Goal: Task Accomplishment & Management: Manage account settings

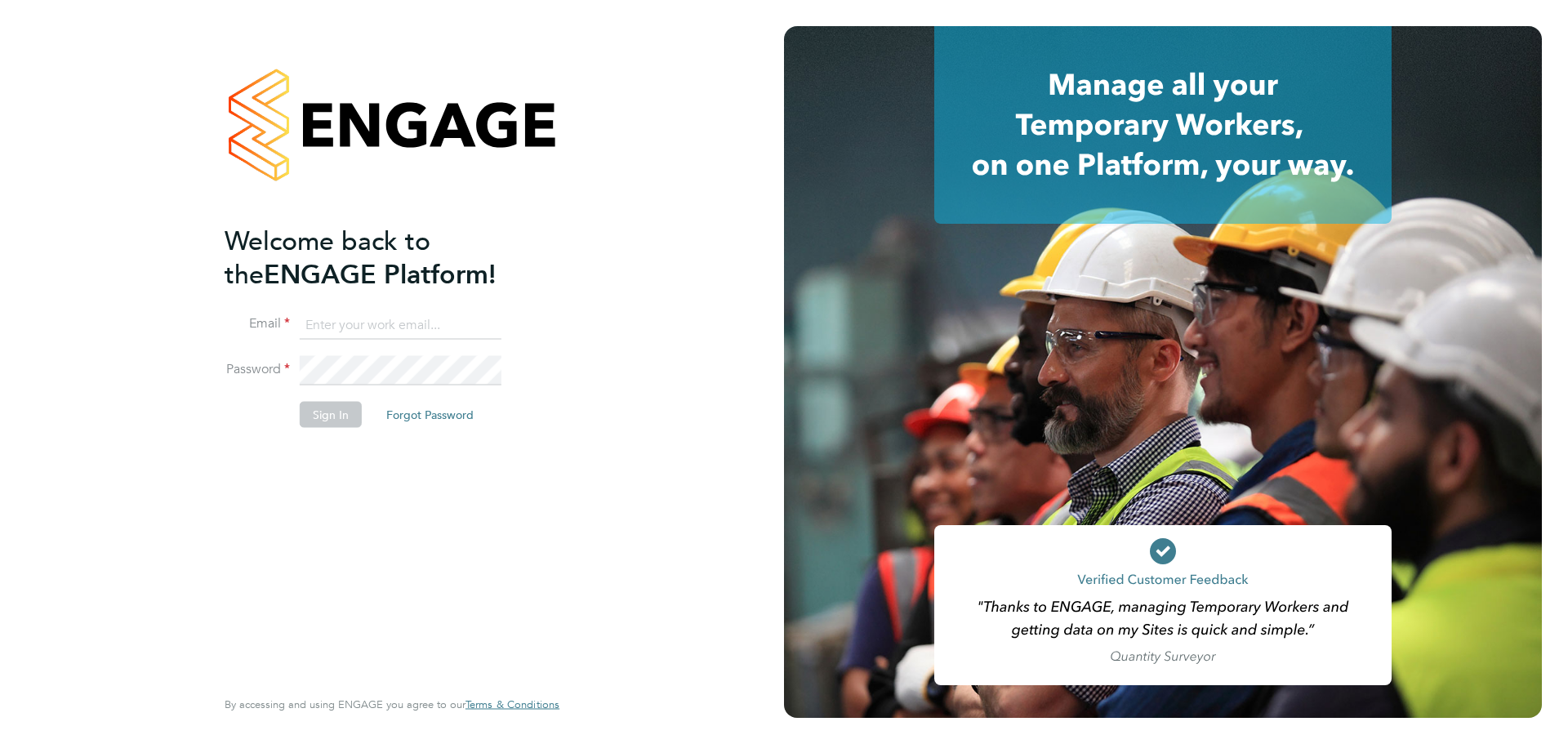
type input "[PERSON_NAME][EMAIL_ADDRESS][PERSON_NAME][DOMAIN_NAME]"
click at [330, 413] on button "Sign In" at bounding box center [331, 414] width 62 height 26
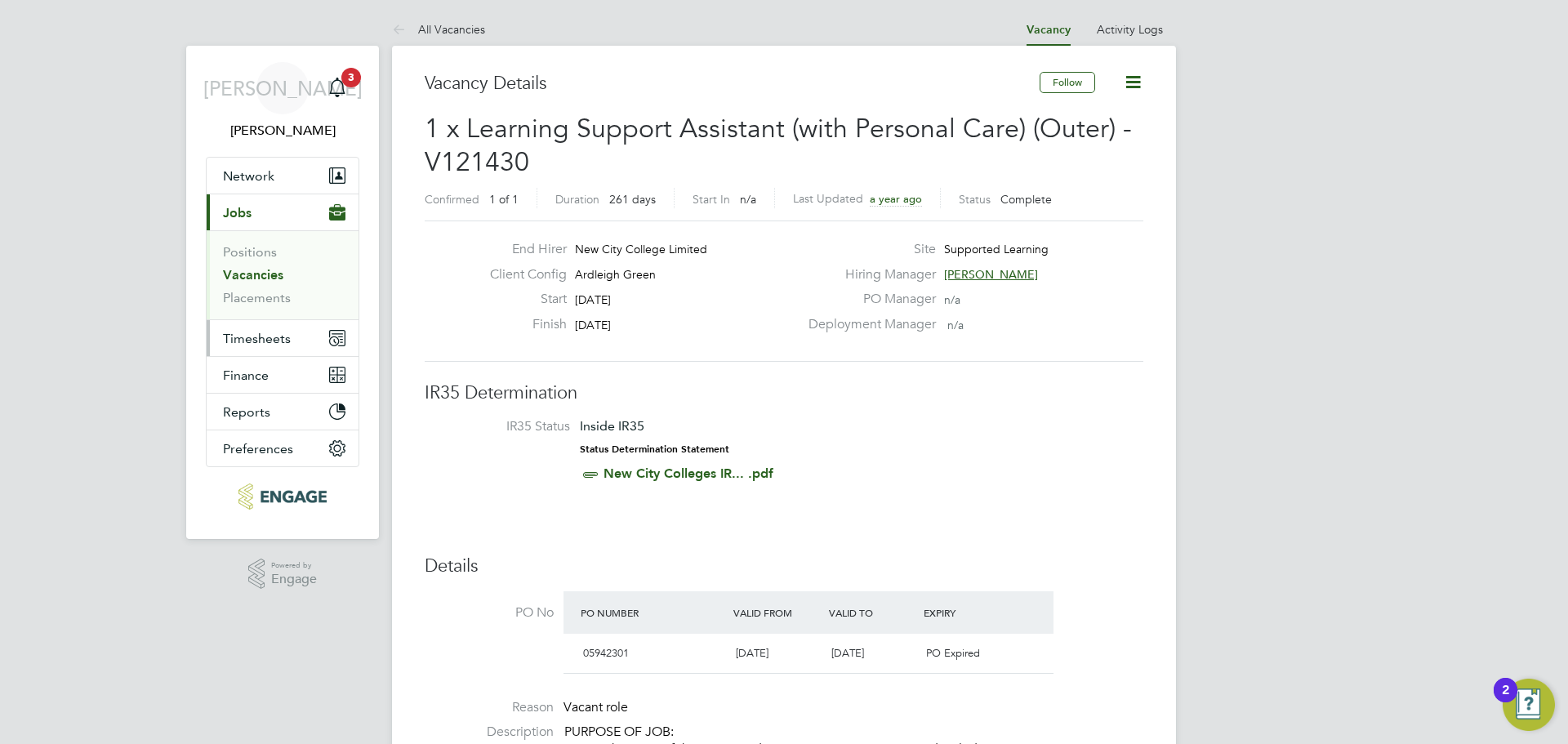
click at [278, 336] on span "Timesheets" at bounding box center [257, 338] width 68 height 15
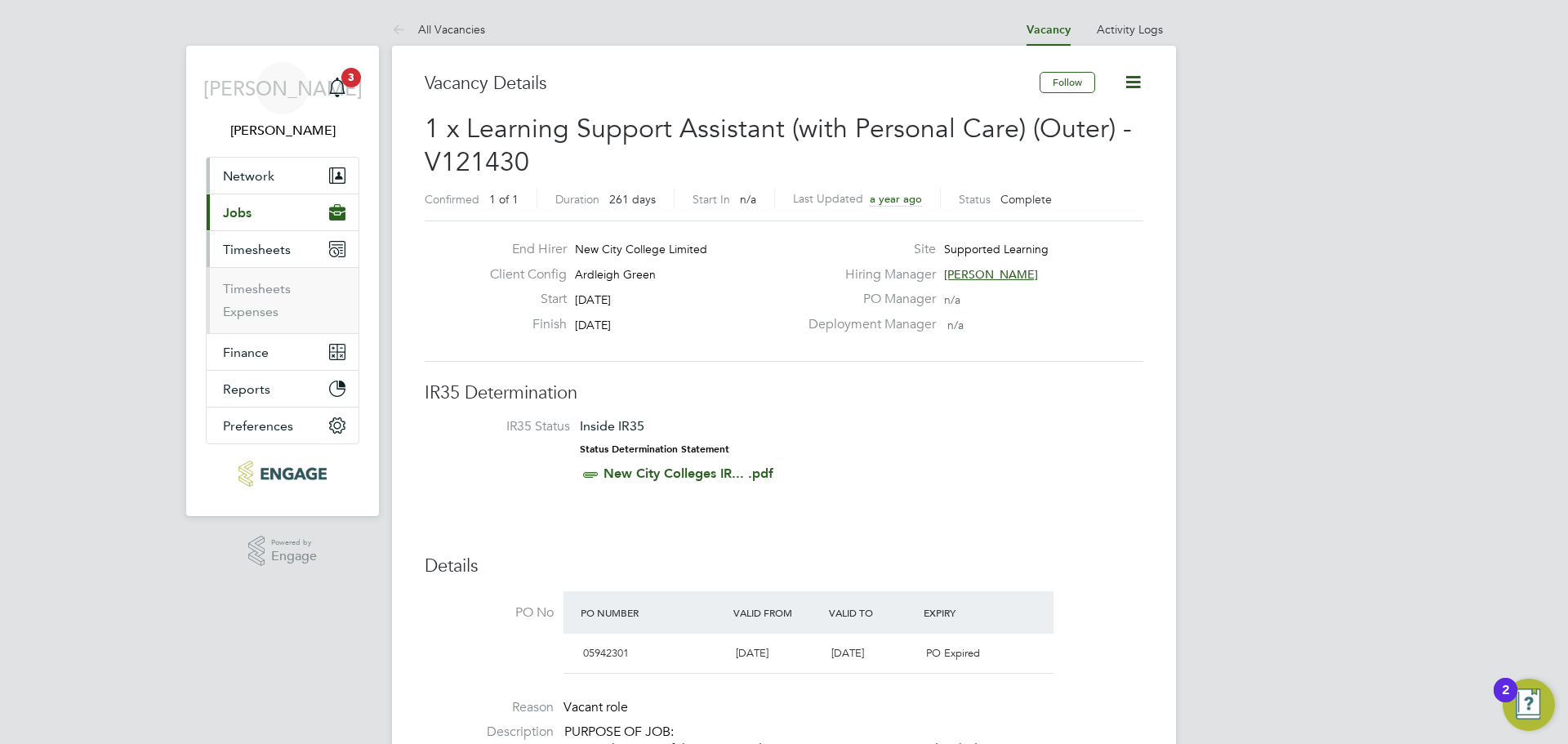
click at [270, 177] on span "Network" at bounding box center [249, 176] width 52 height 15
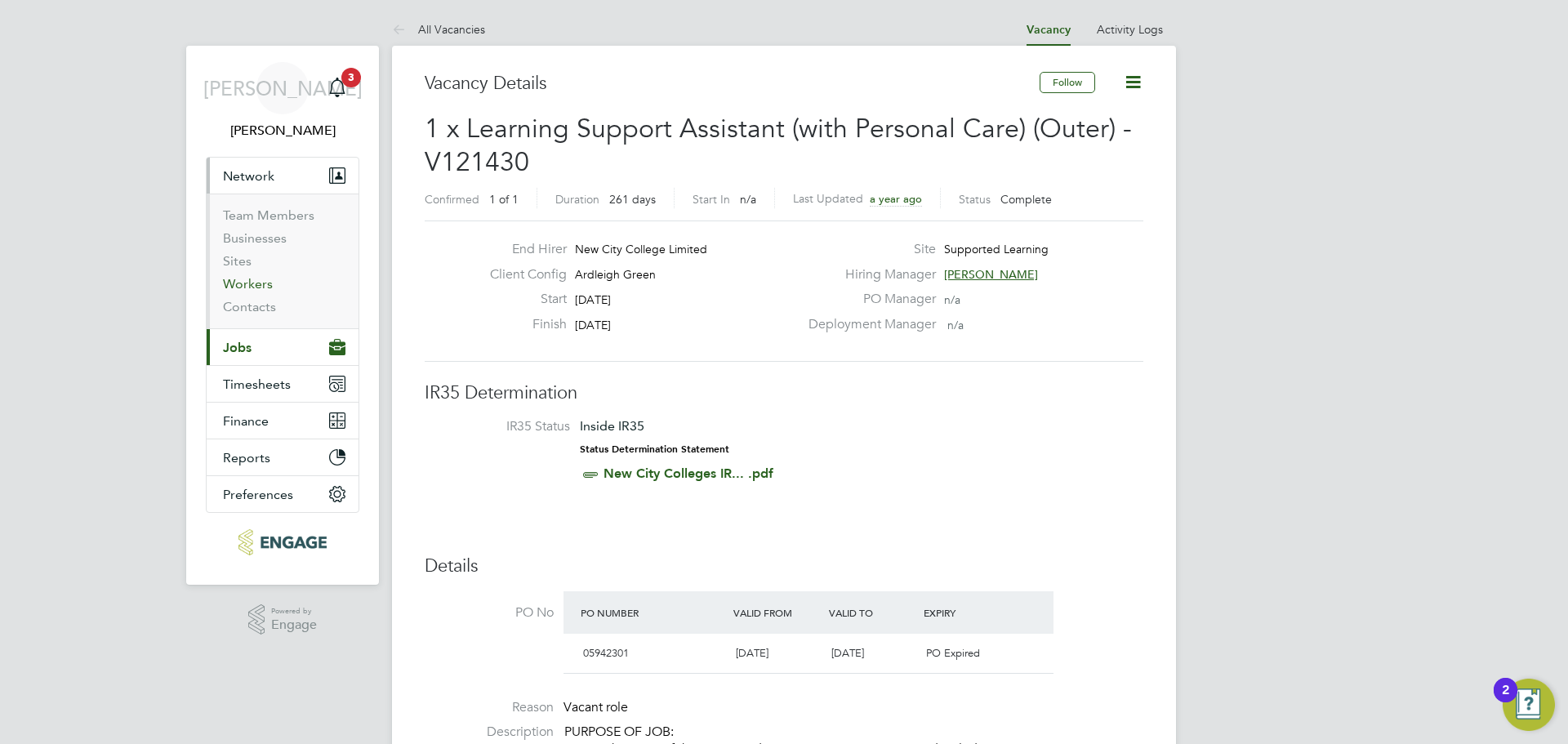
click at [248, 280] on link "Workers" at bounding box center [248, 284] width 50 height 15
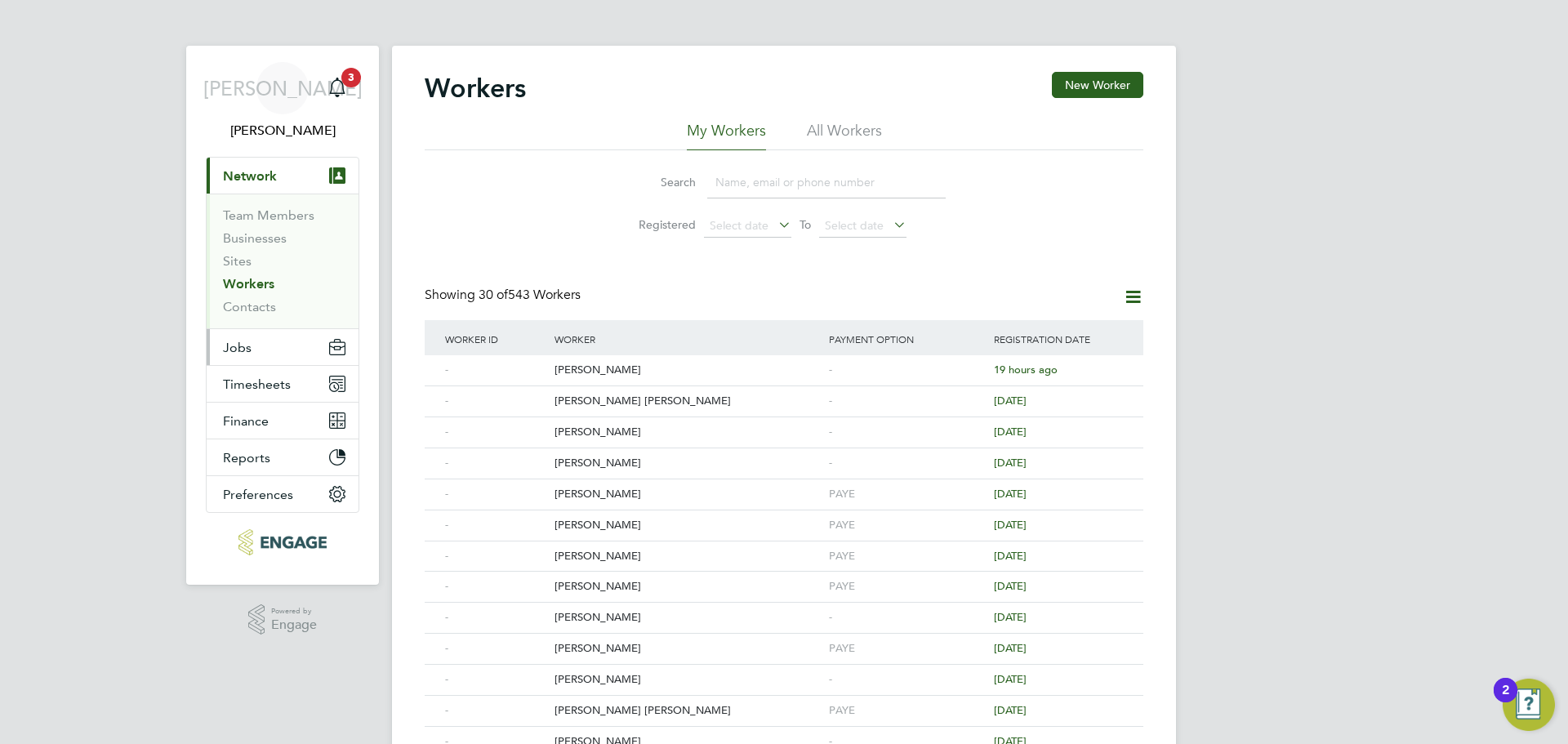
click at [259, 357] on button "Jobs" at bounding box center [282, 347] width 152 height 36
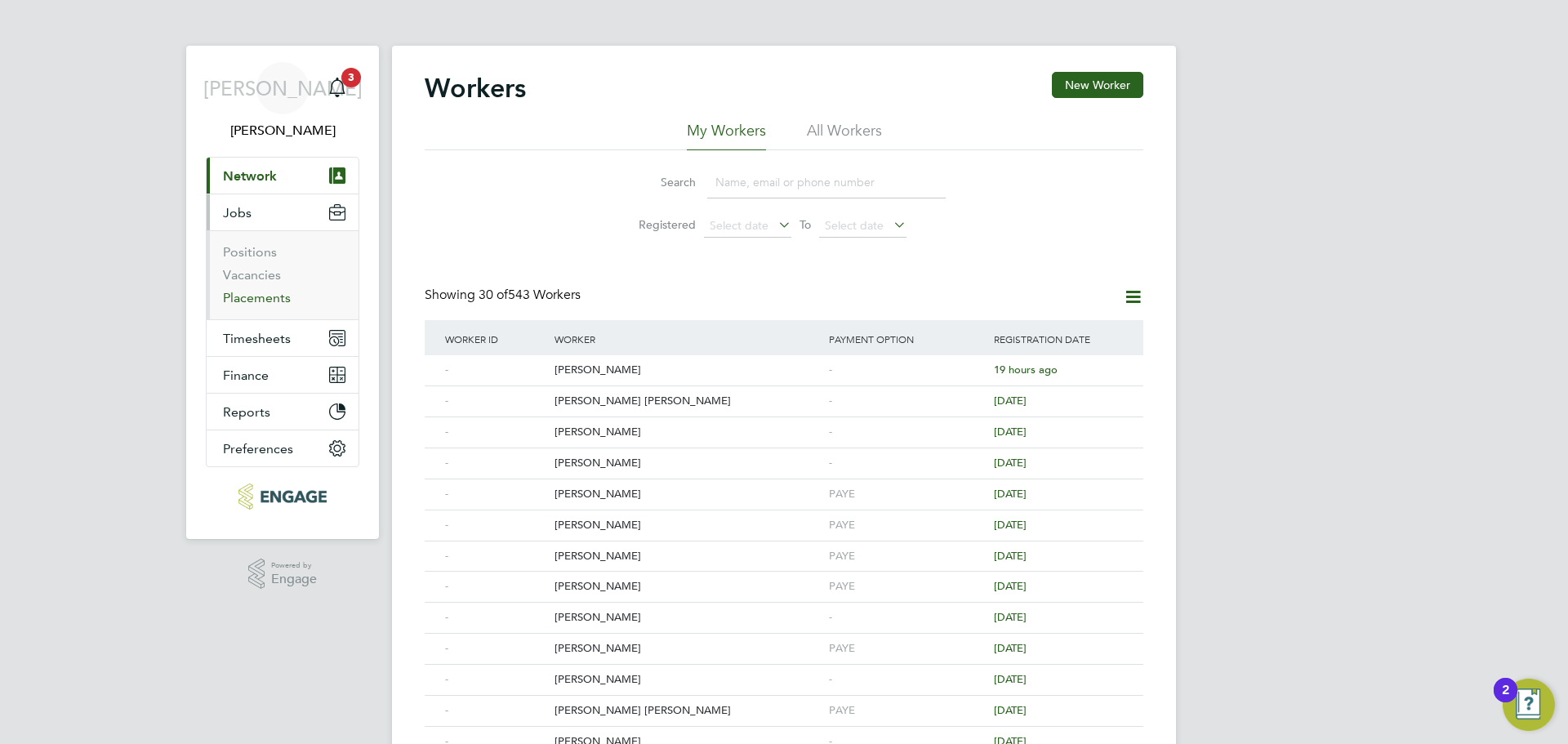
click at [263, 292] on link "Placements" at bounding box center [257, 298] width 68 height 15
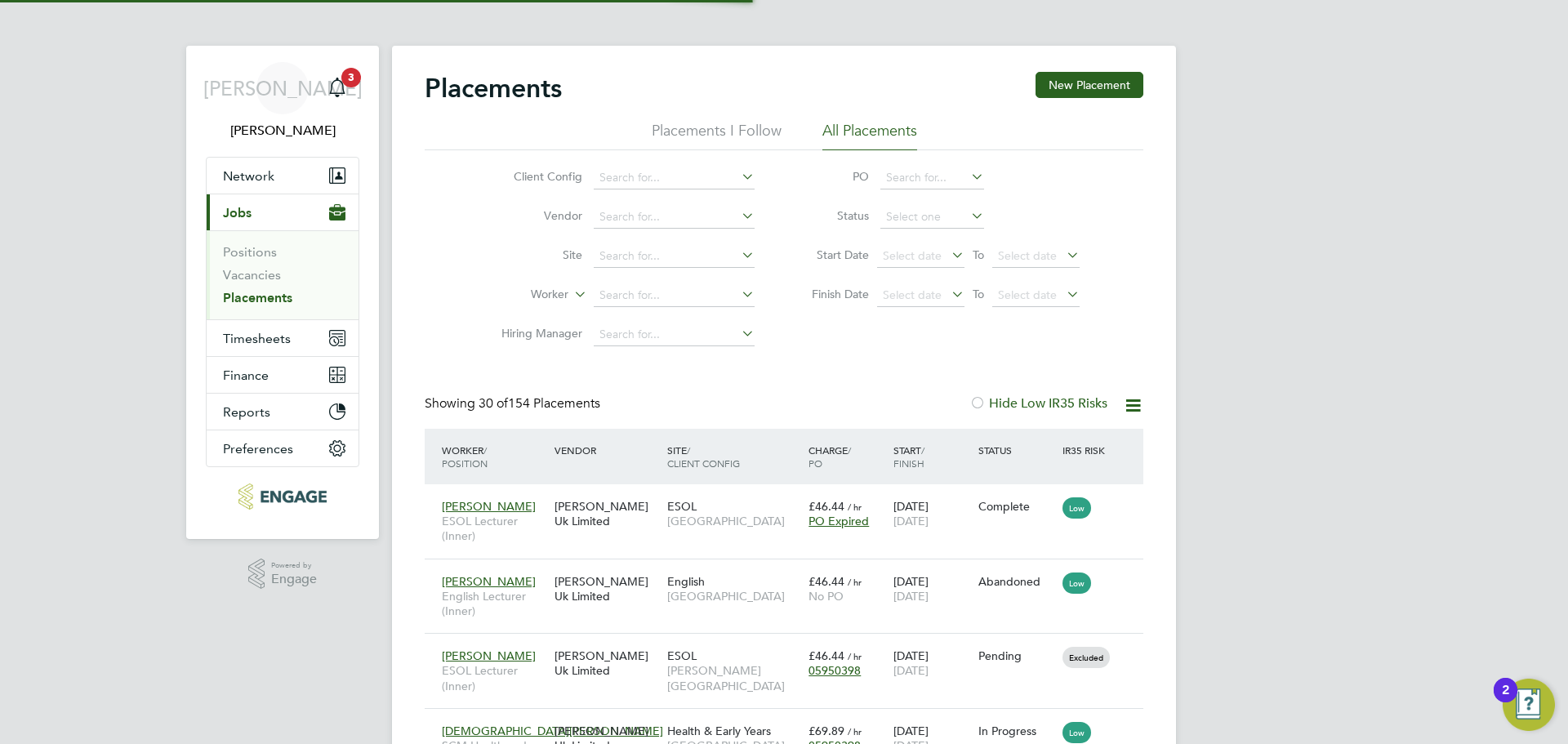
scroll to position [47, 142]
click at [708, 294] on input at bounding box center [674, 295] width 161 height 23
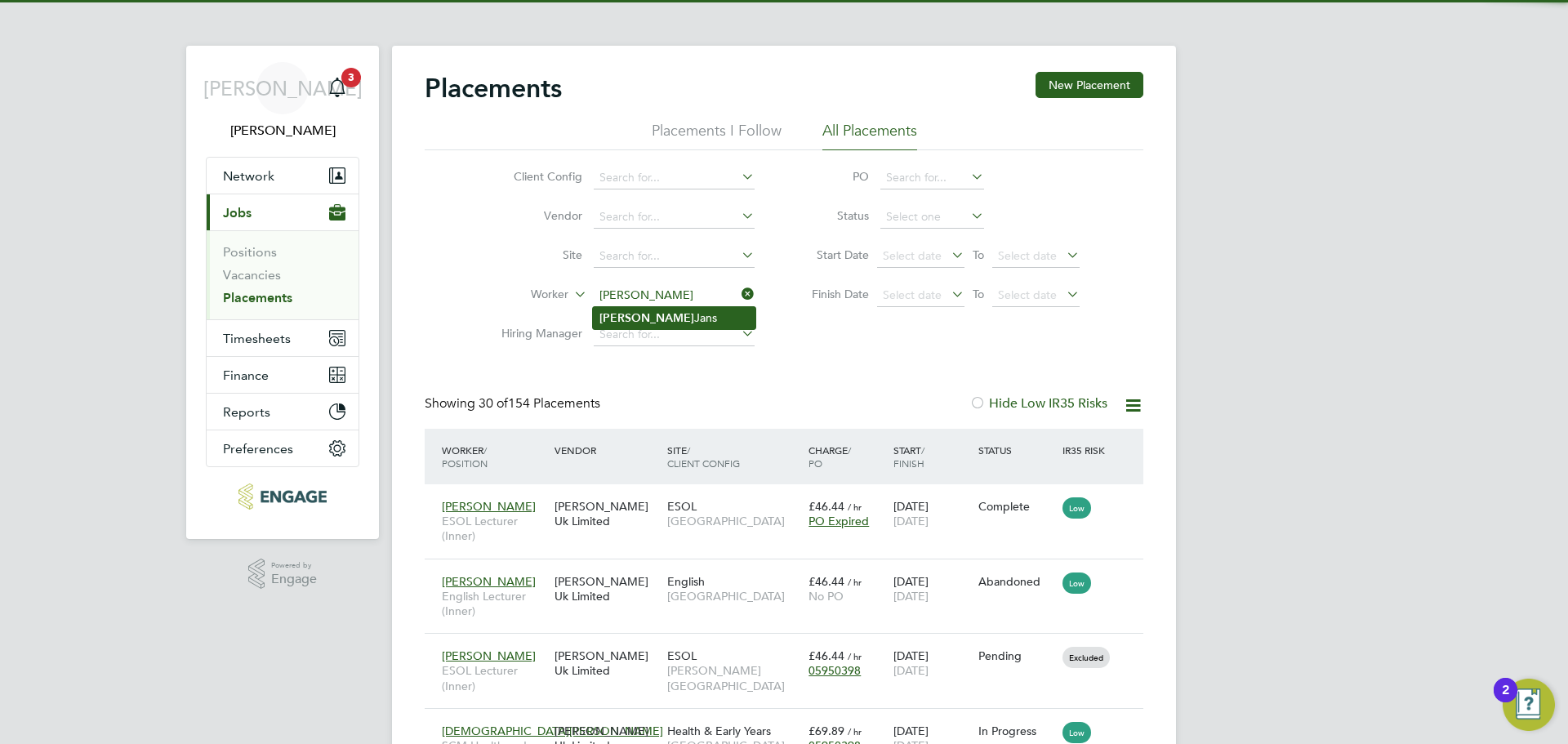
click at [726, 314] on li "Karl Jans" at bounding box center [674, 318] width 162 height 22
type input "Karl Jans"
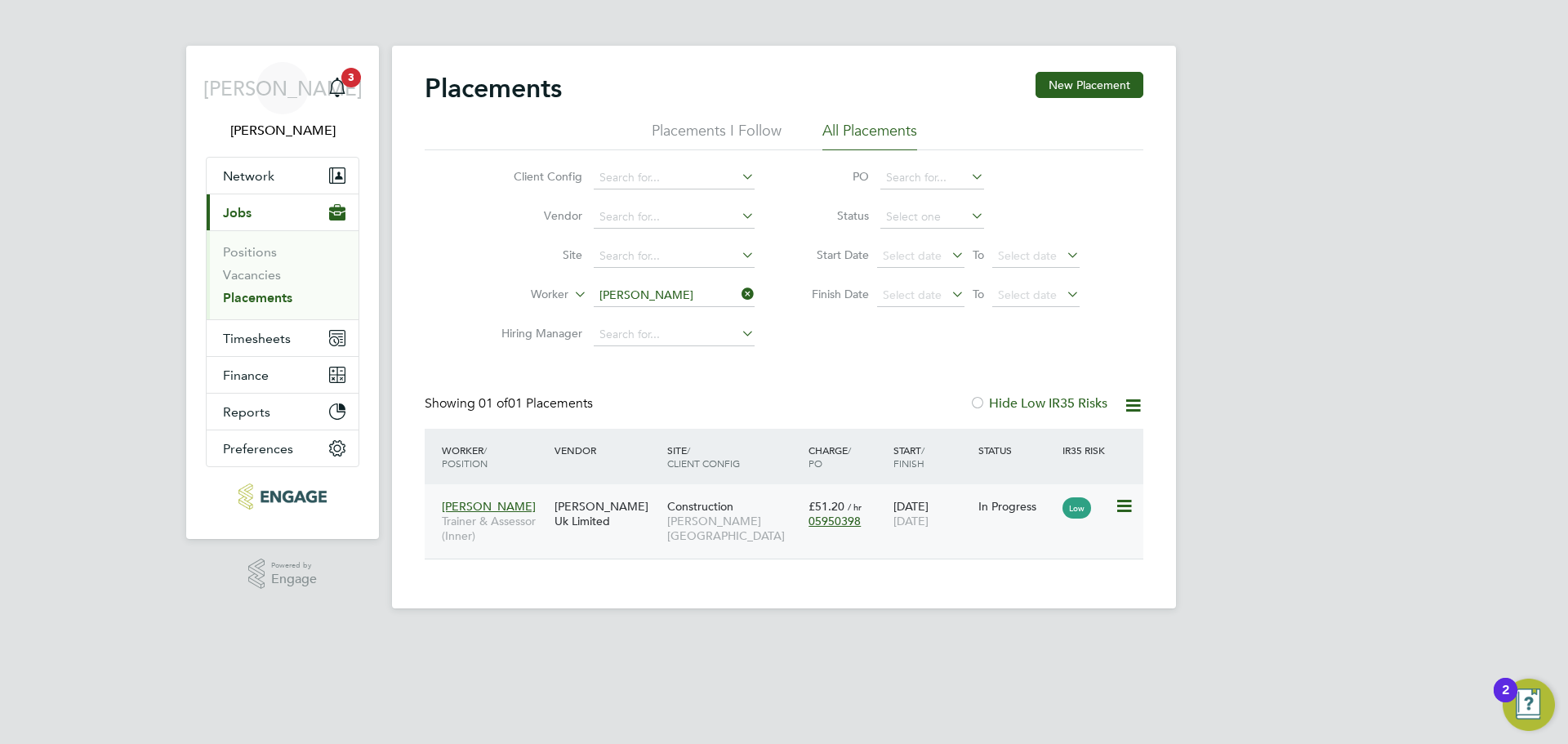
click at [1019, 533] on div "Karl Jans Trainer & Assessor (Inner) Morgan Hunt Uk Limited Construction Hackne…" at bounding box center [784, 522] width 718 height 74
click at [604, 525] on div "Morgan Hunt Uk Limited" at bounding box center [606, 514] width 112 height 46
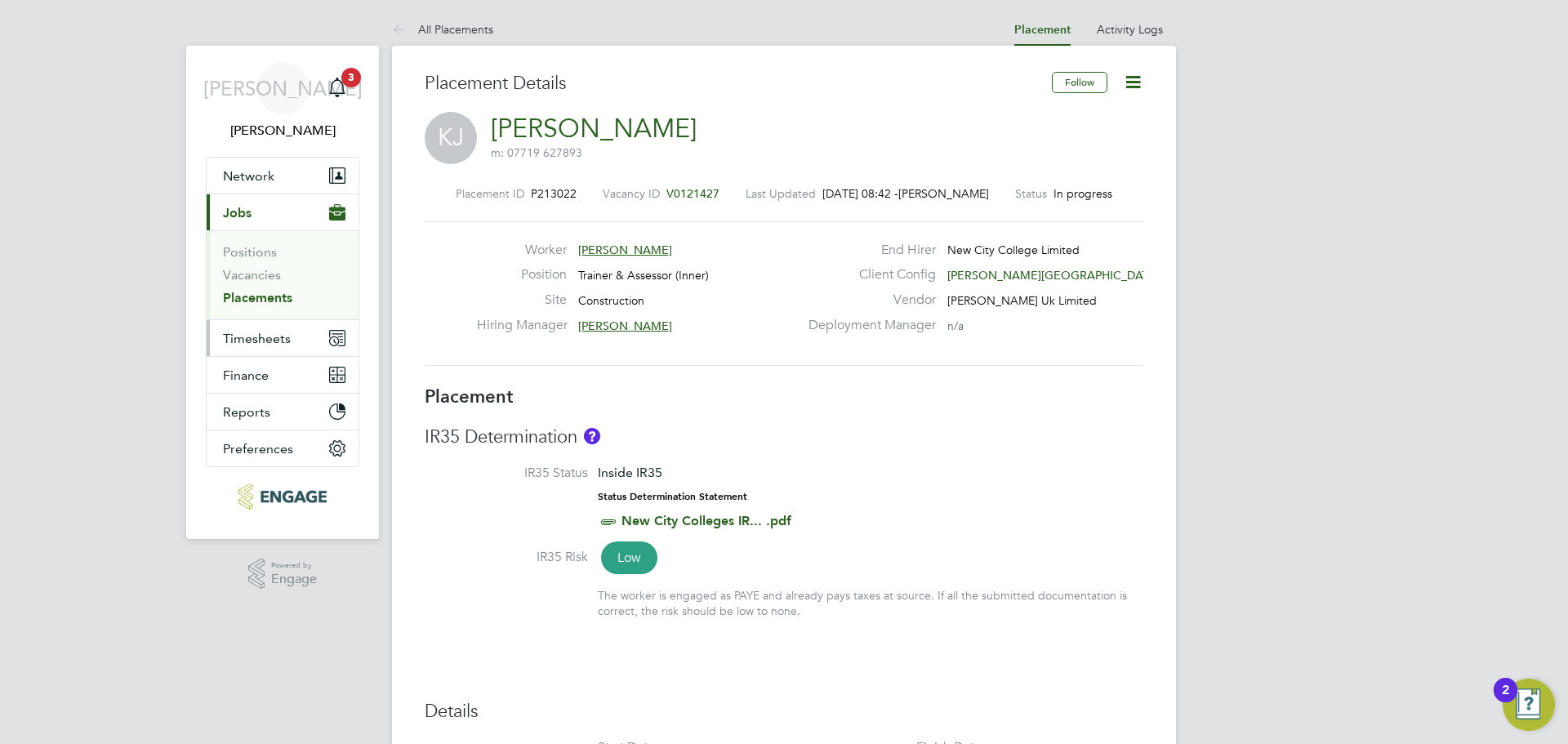
click at [277, 336] on span "Timesheets" at bounding box center [257, 338] width 68 height 15
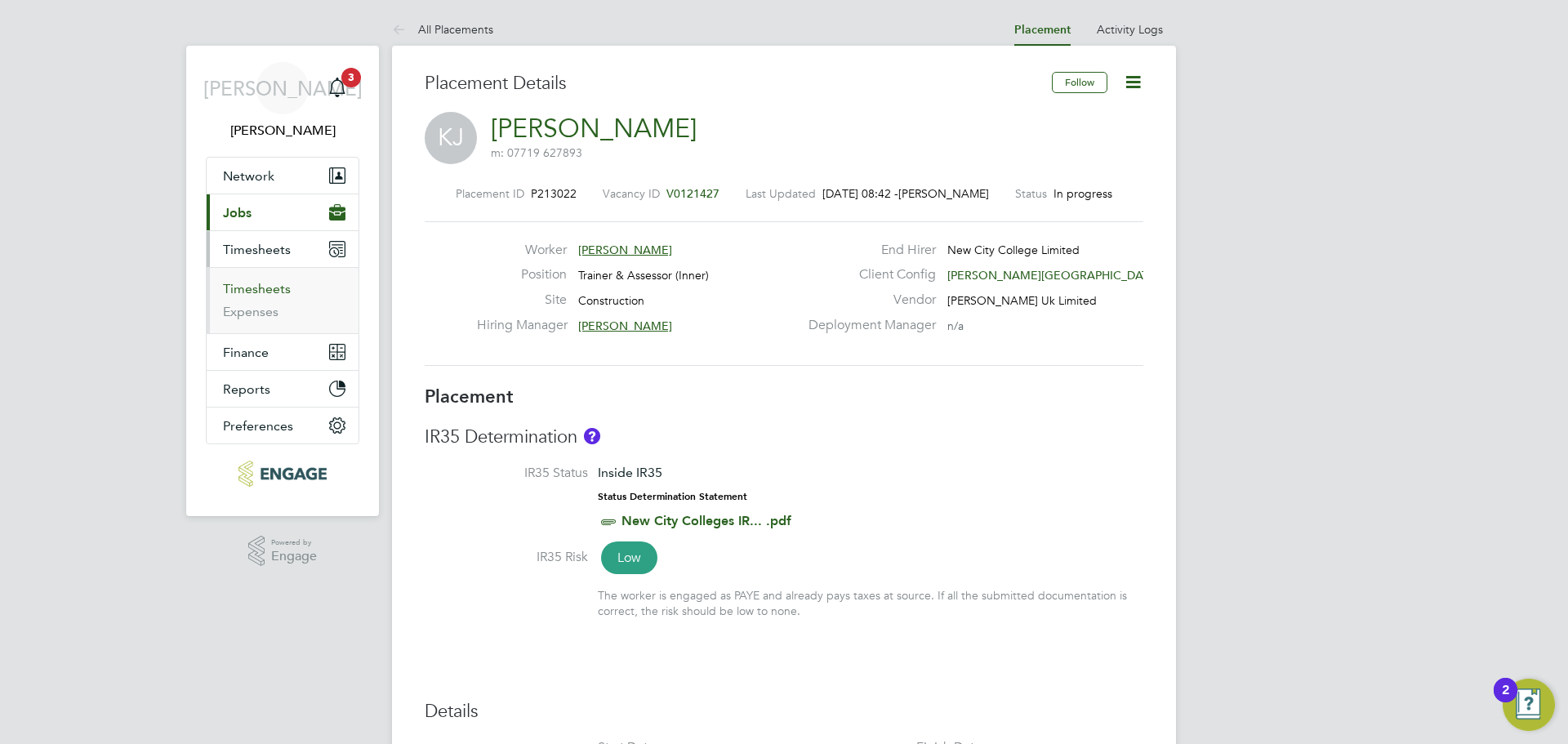
drag, startPoint x: 277, startPoint y: 298, endPoint x: 287, endPoint y: 292, distance: 11.7
click at [278, 297] on li "Timesheets" at bounding box center [284, 292] width 123 height 23
click at [292, 287] on li "Timesheets" at bounding box center [284, 292] width 123 height 23
click at [278, 286] on link "Timesheets" at bounding box center [257, 288] width 68 height 15
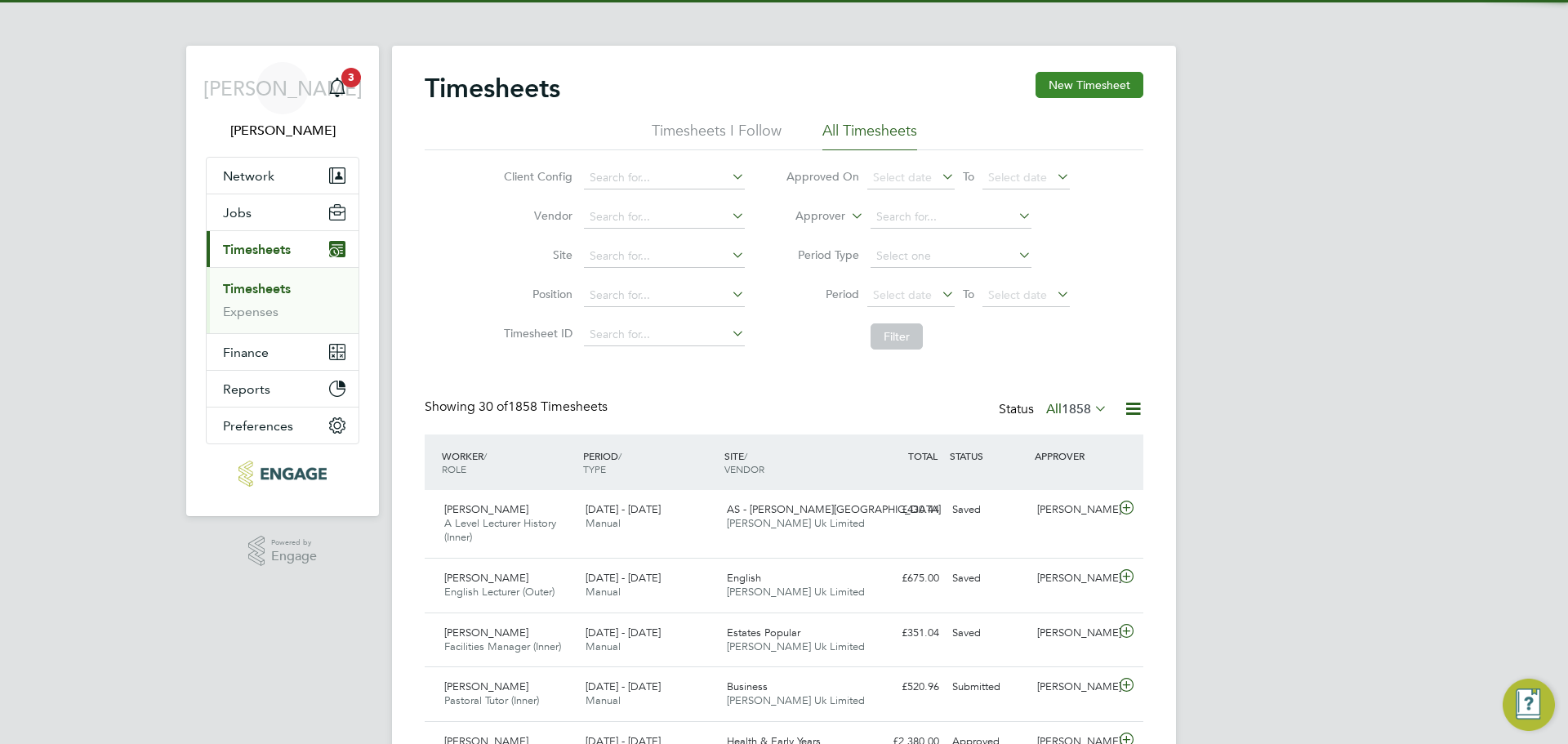
click at [1094, 74] on button "New Timesheet" at bounding box center [1090, 85] width 108 height 26
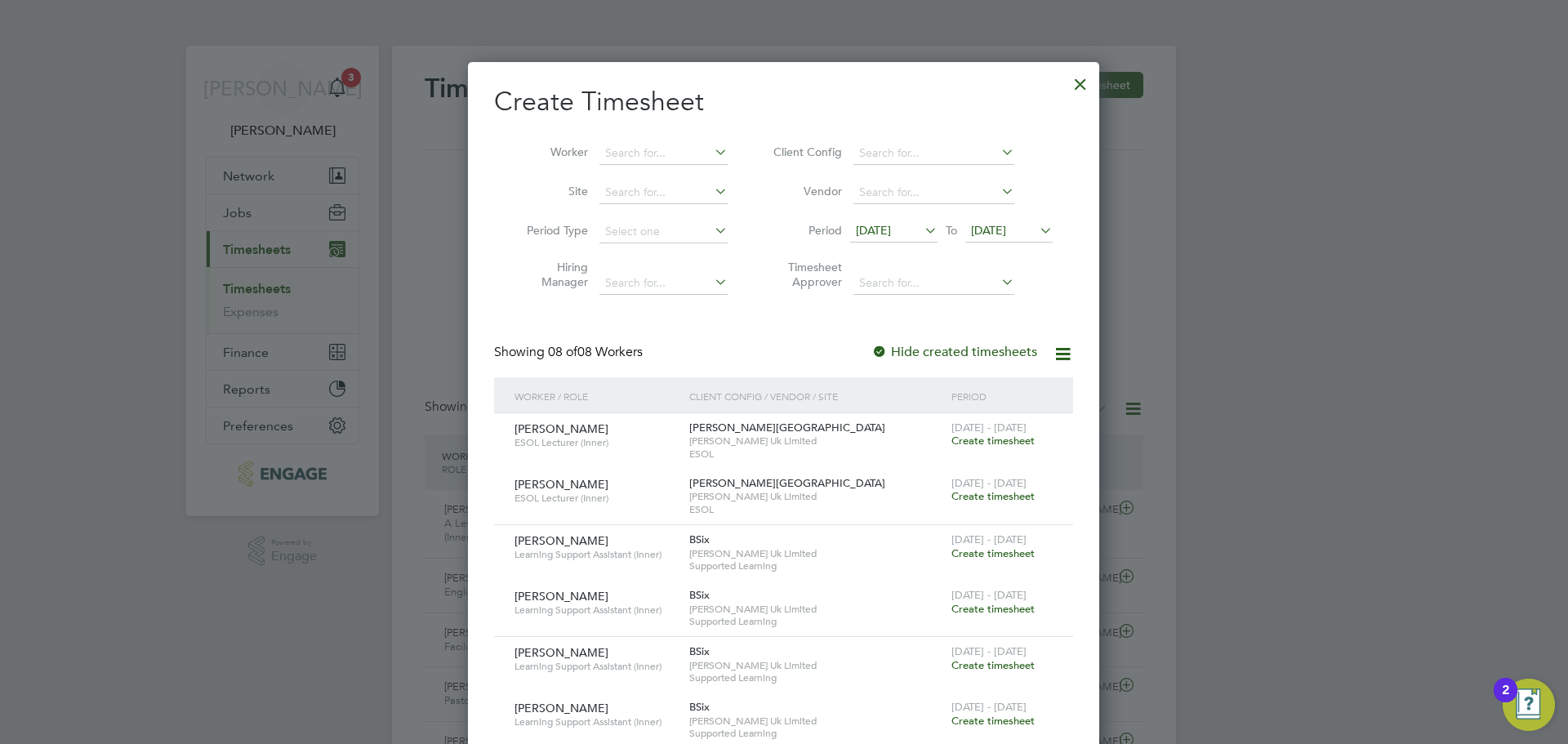
click at [887, 221] on div "19 Aug 2025 To 26 Aug 2025" at bounding box center [952, 232] width 203 height 23
click at [891, 235] on span "19 Aug 2025" at bounding box center [874, 230] width 36 height 14
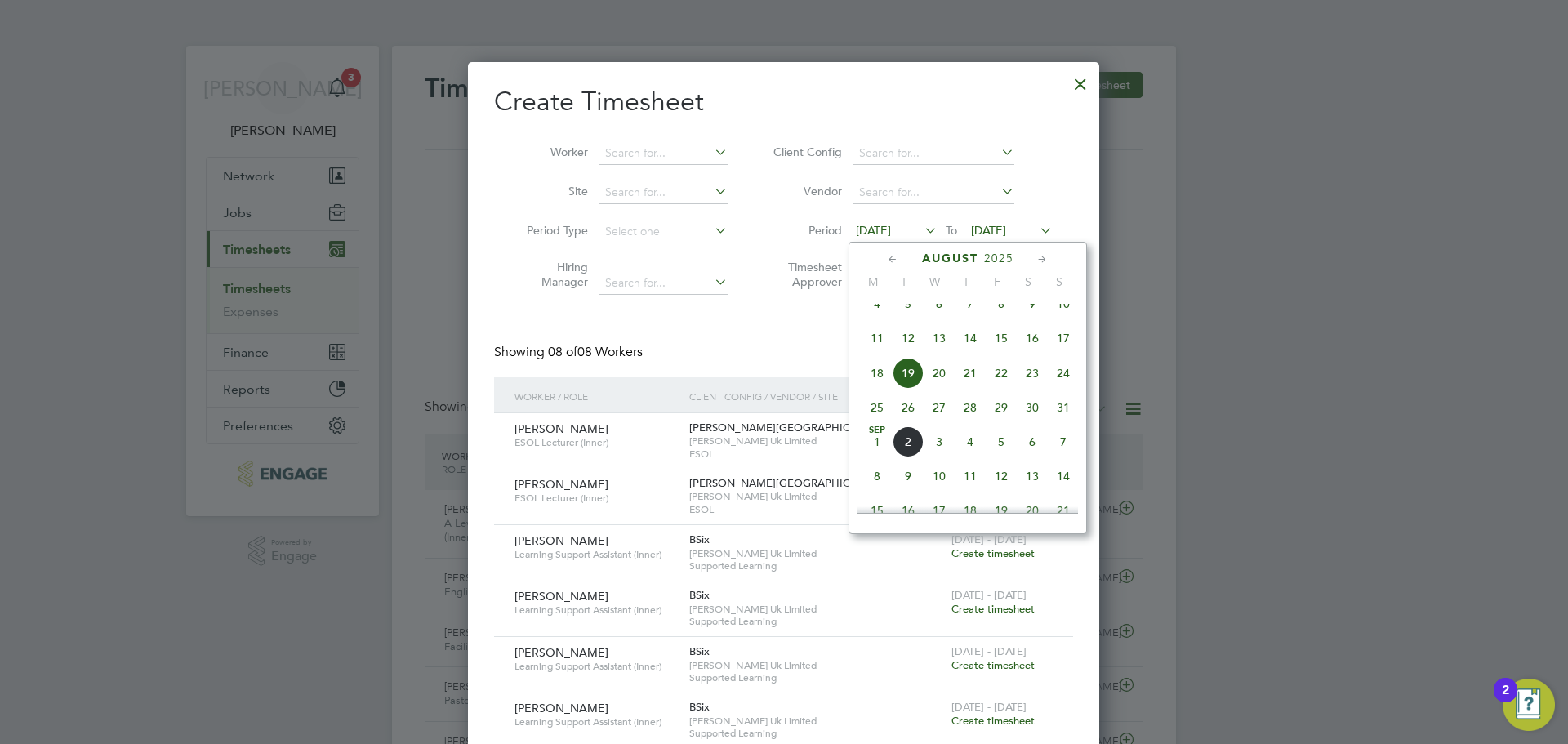
click at [871, 424] on span "25" at bounding box center [877, 408] width 31 height 31
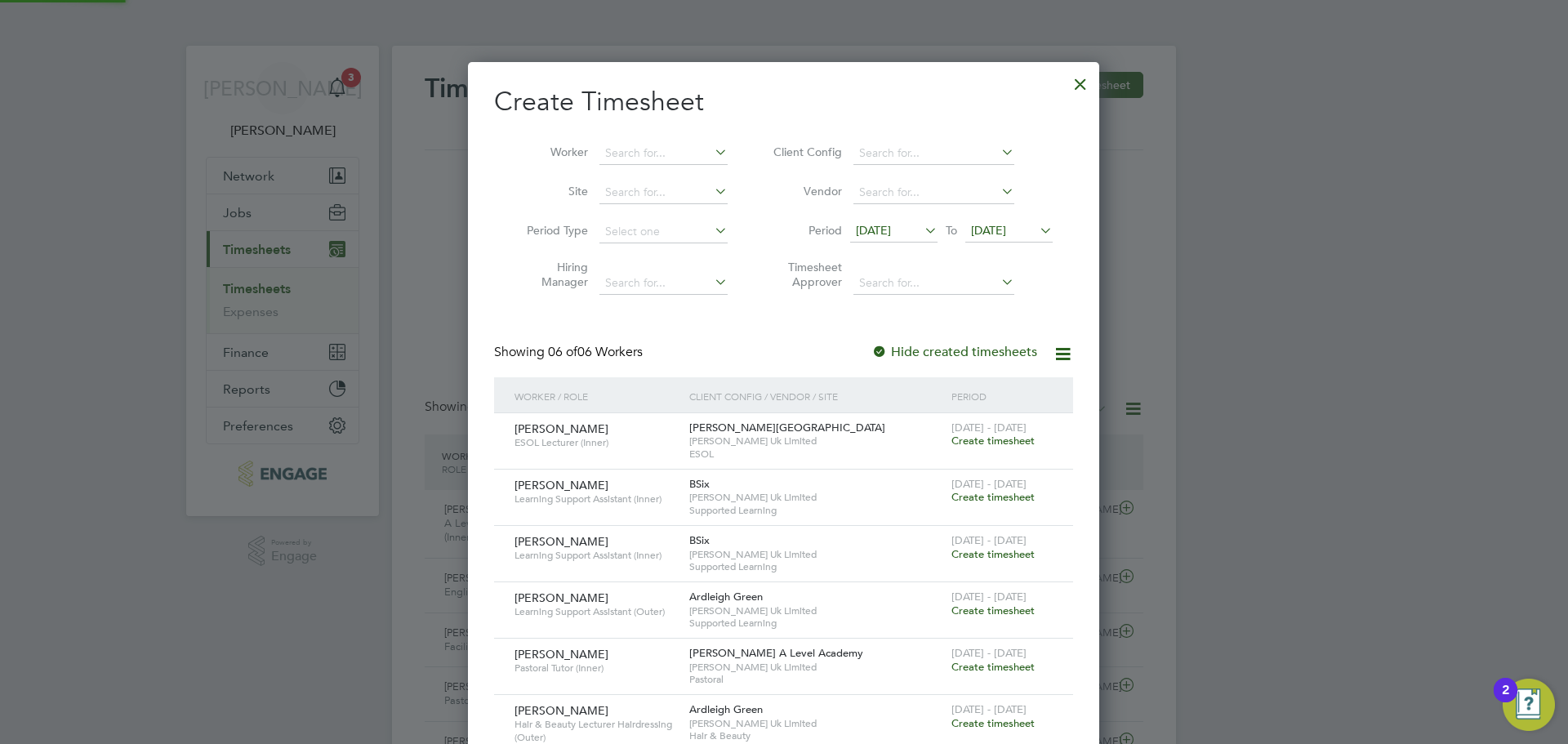
click at [1006, 225] on span "26 Aug 2025" at bounding box center [989, 230] width 36 height 14
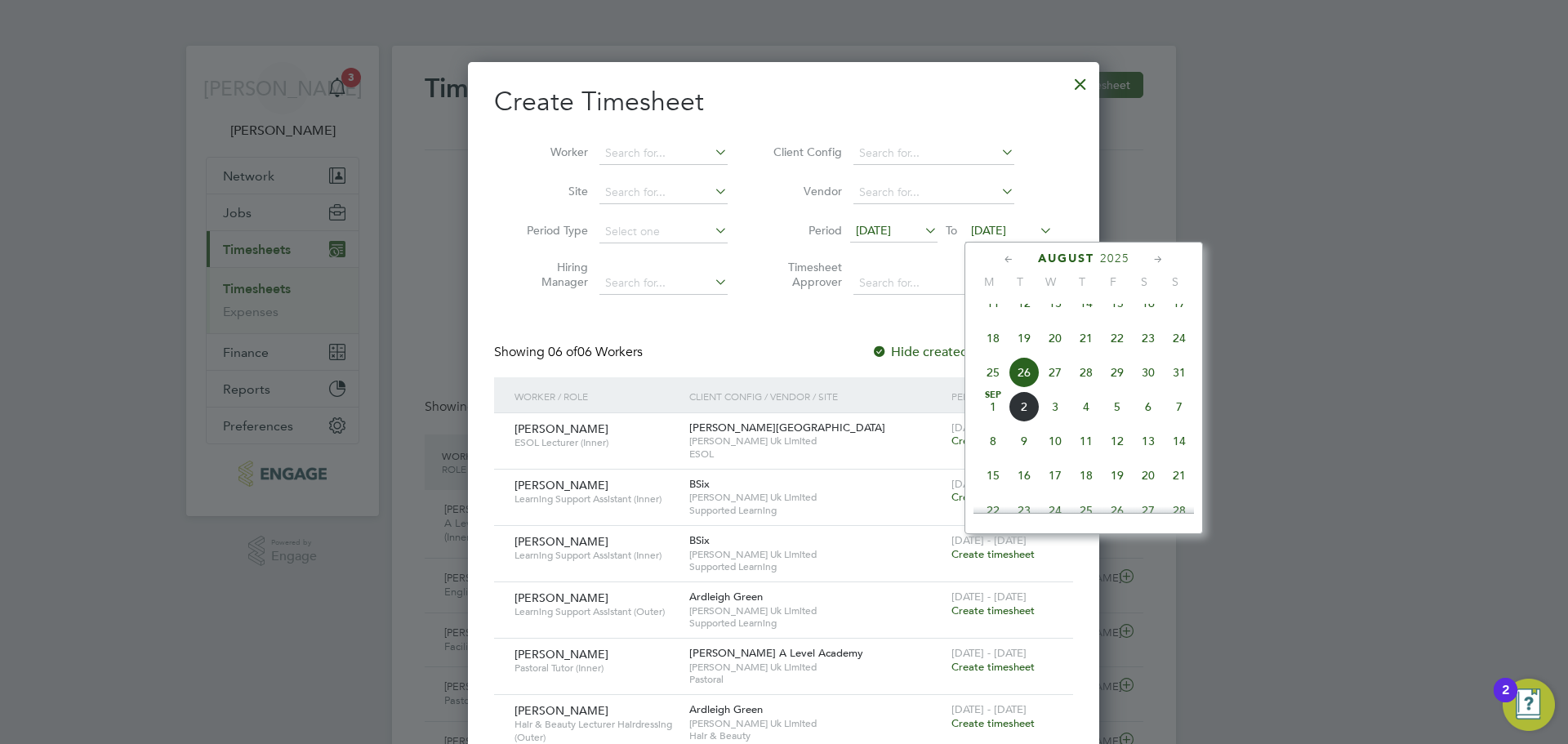
click at [1185, 387] on span "31" at bounding box center [1179, 372] width 31 height 31
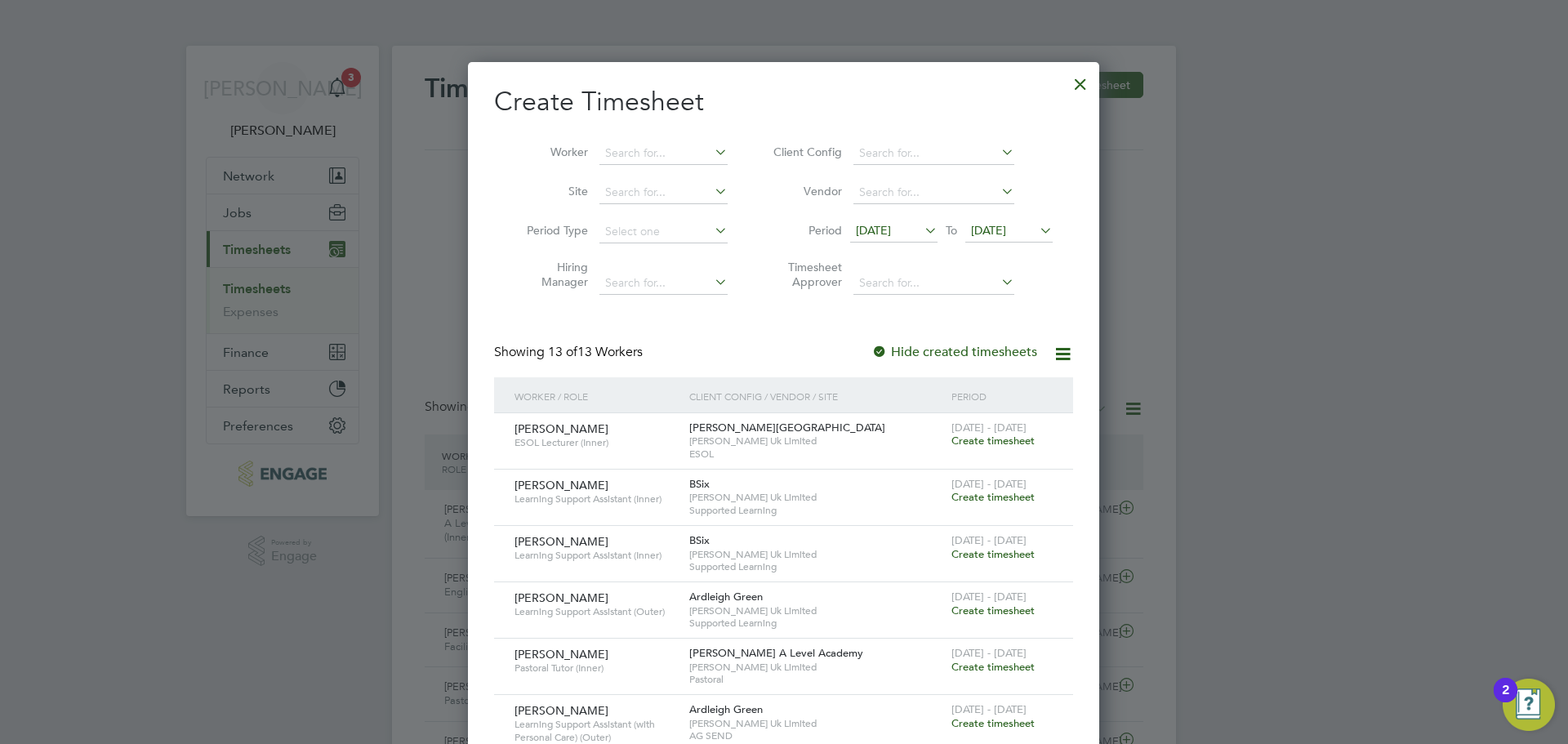
click at [1084, 85] on div at bounding box center [1080, 79] width 30 height 30
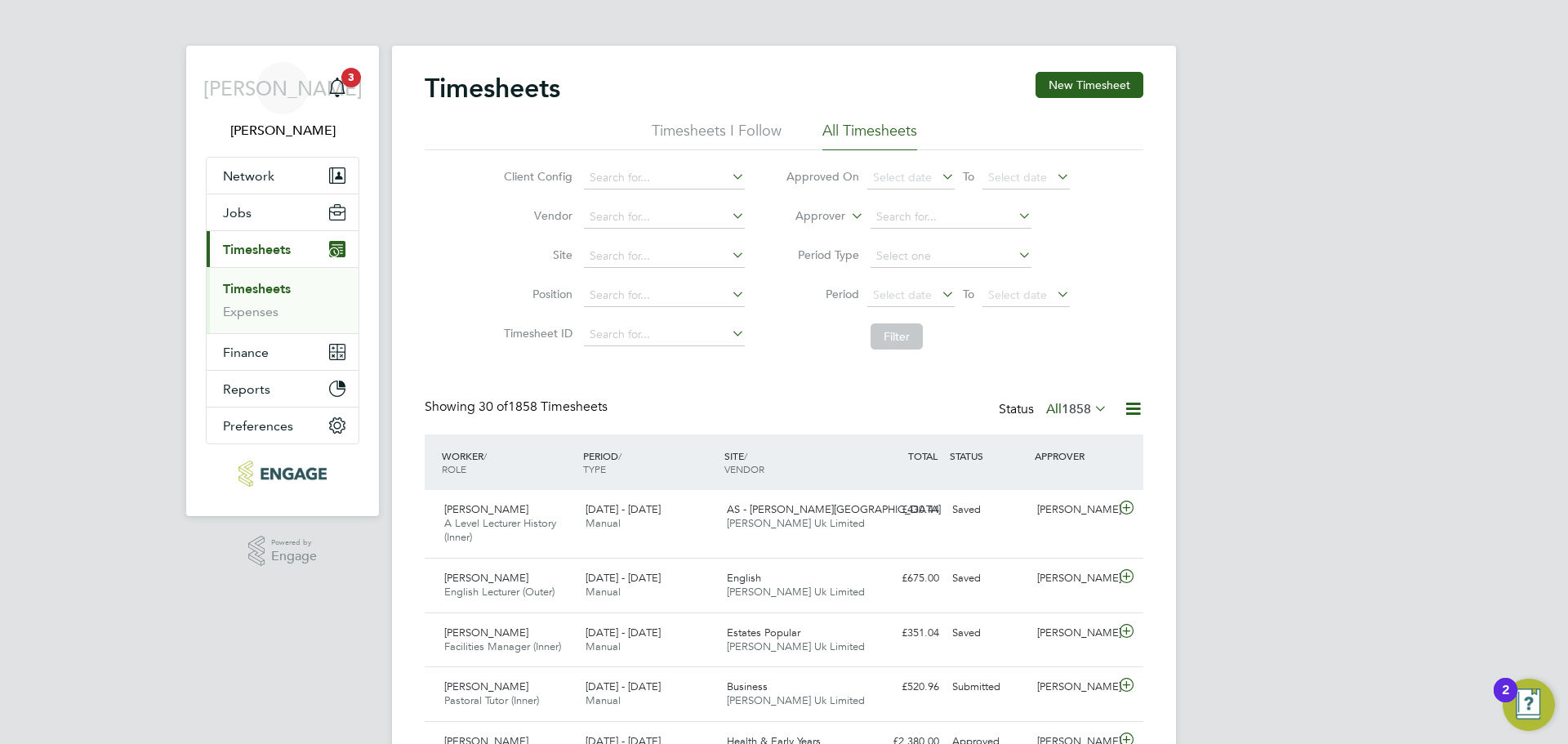
click at [1066, 409] on span "1858" at bounding box center [1076, 408] width 30 height 16
click at [1052, 456] on li "Saved" at bounding box center [1054, 460] width 75 height 23
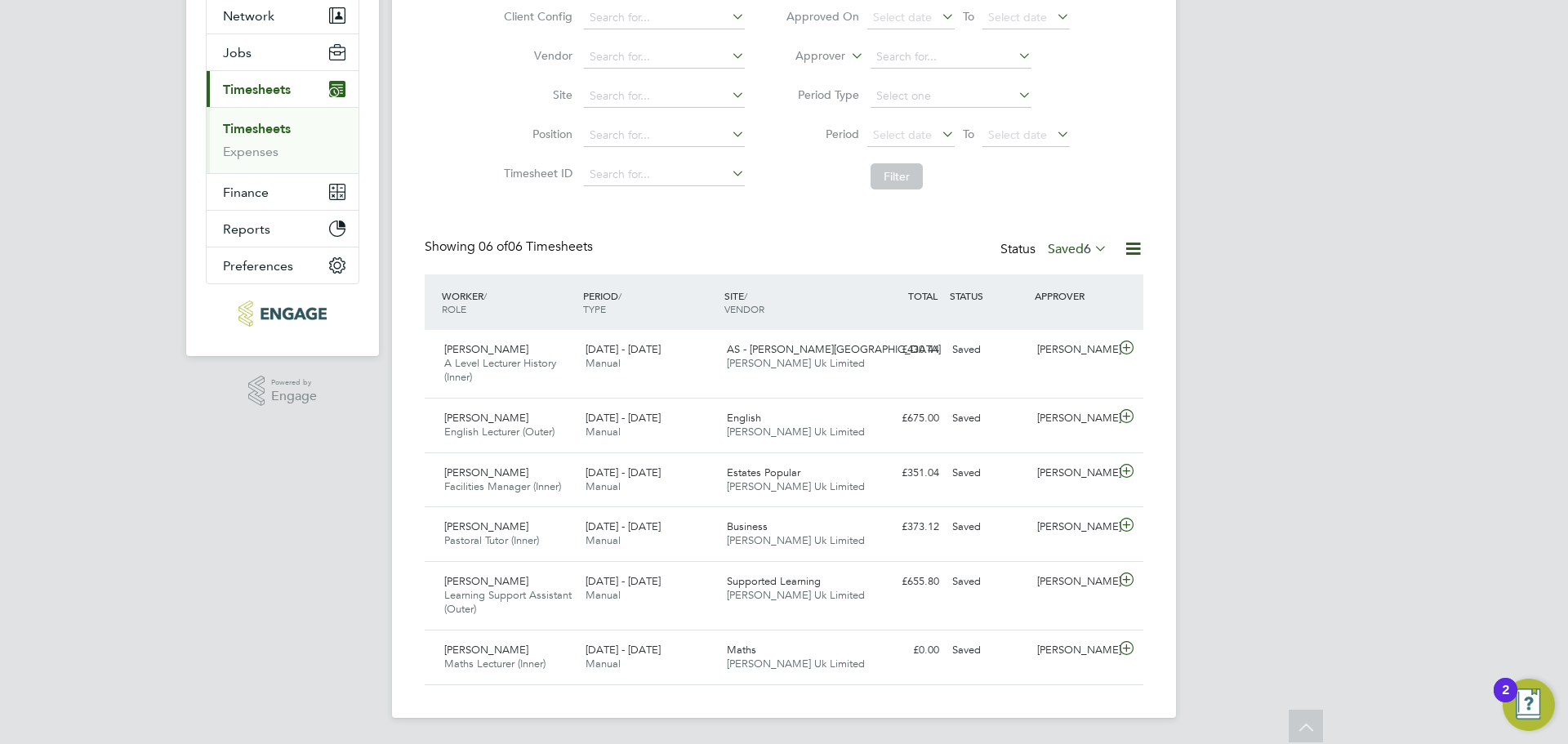
click at [1067, 245] on label "Saved 6" at bounding box center [1078, 249] width 60 height 16
click at [1058, 378] on li "Rejected" at bounding box center [1056, 385] width 75 height 23
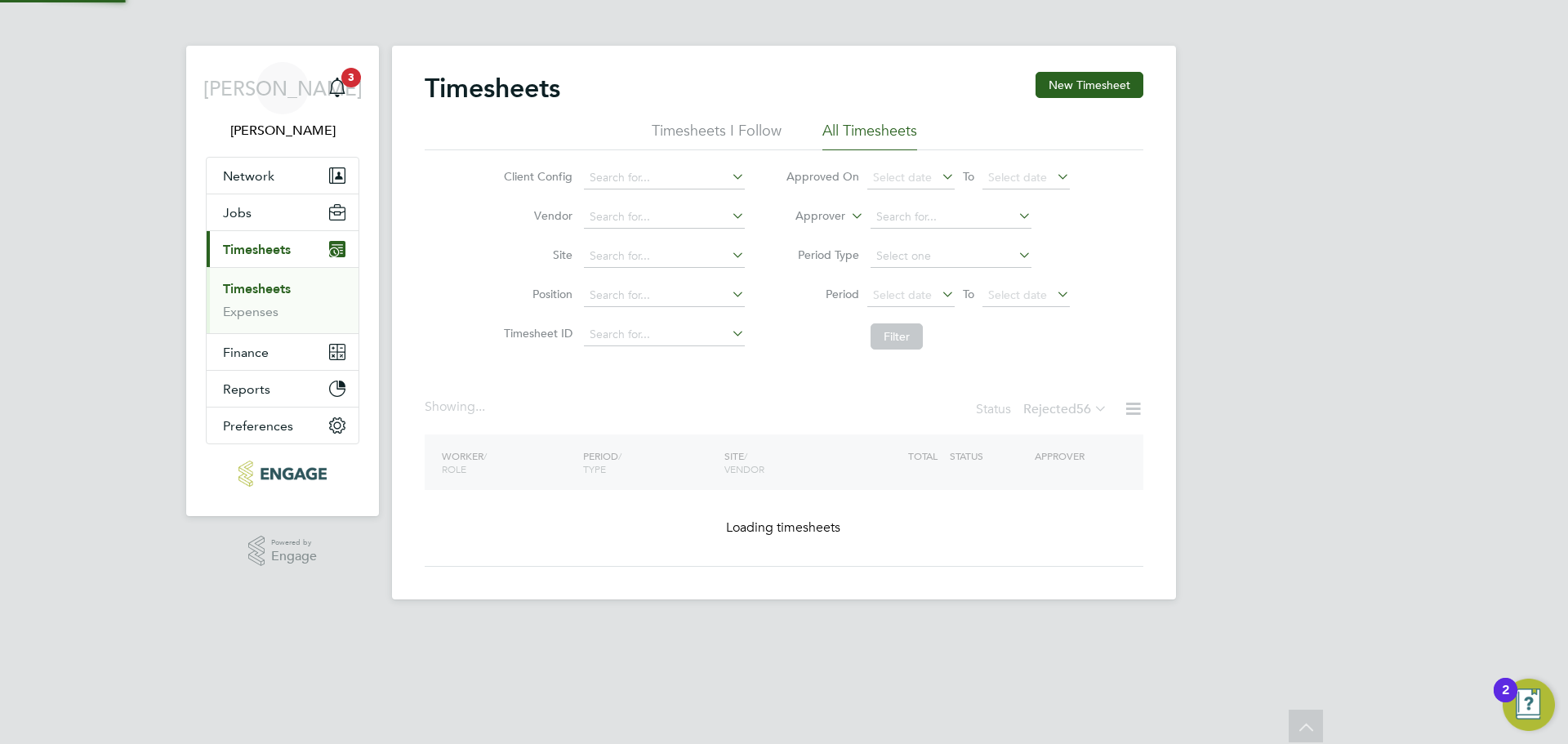
click at [1059, 378] on div "Timesheets New Timesheet Timesheets I Follow All Timesheets Client Config Vendo…" at bounding box center [784, 320] width 718 height 495
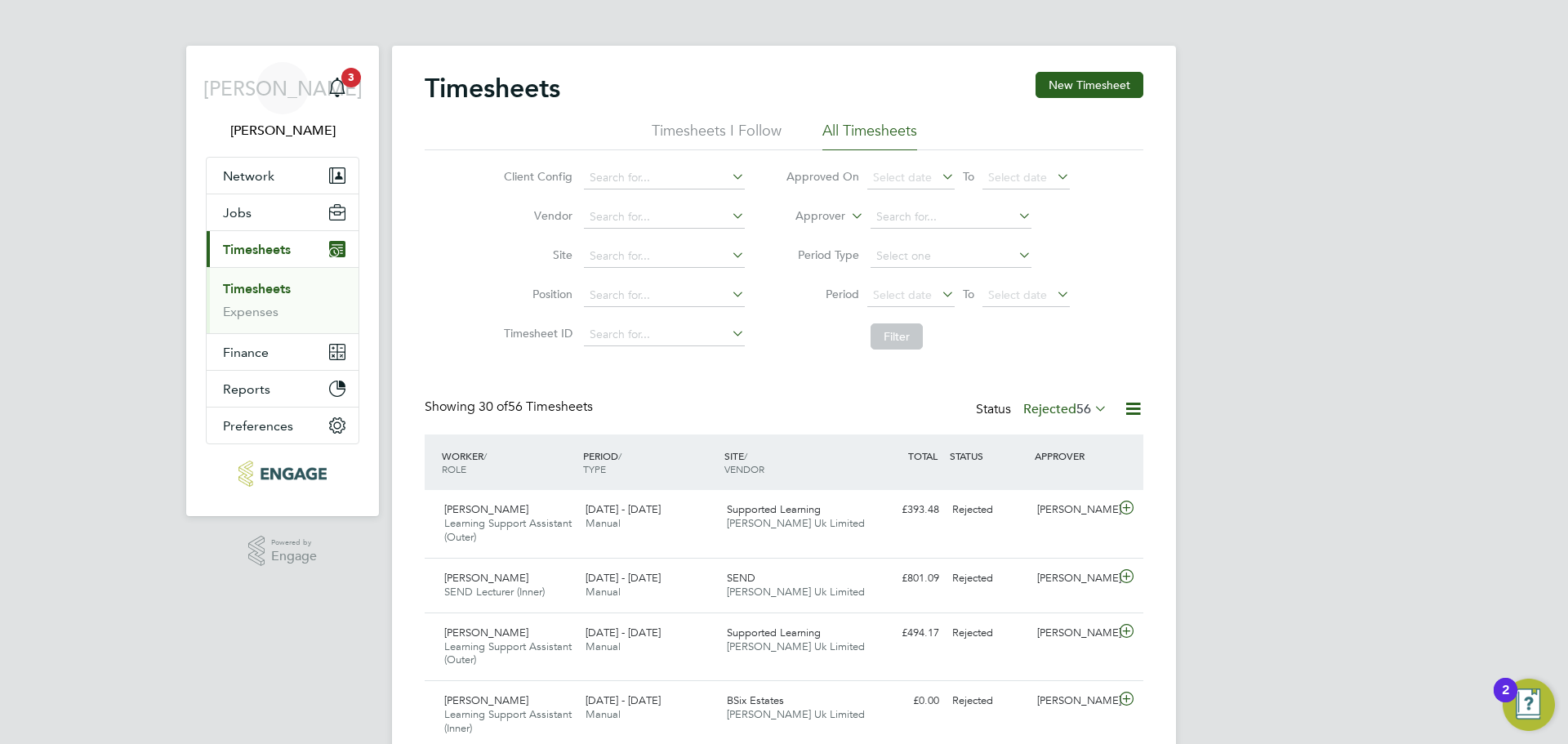
click at [1076, 413] on span "56" at bounding box center [1083, 408] width 14 height 16
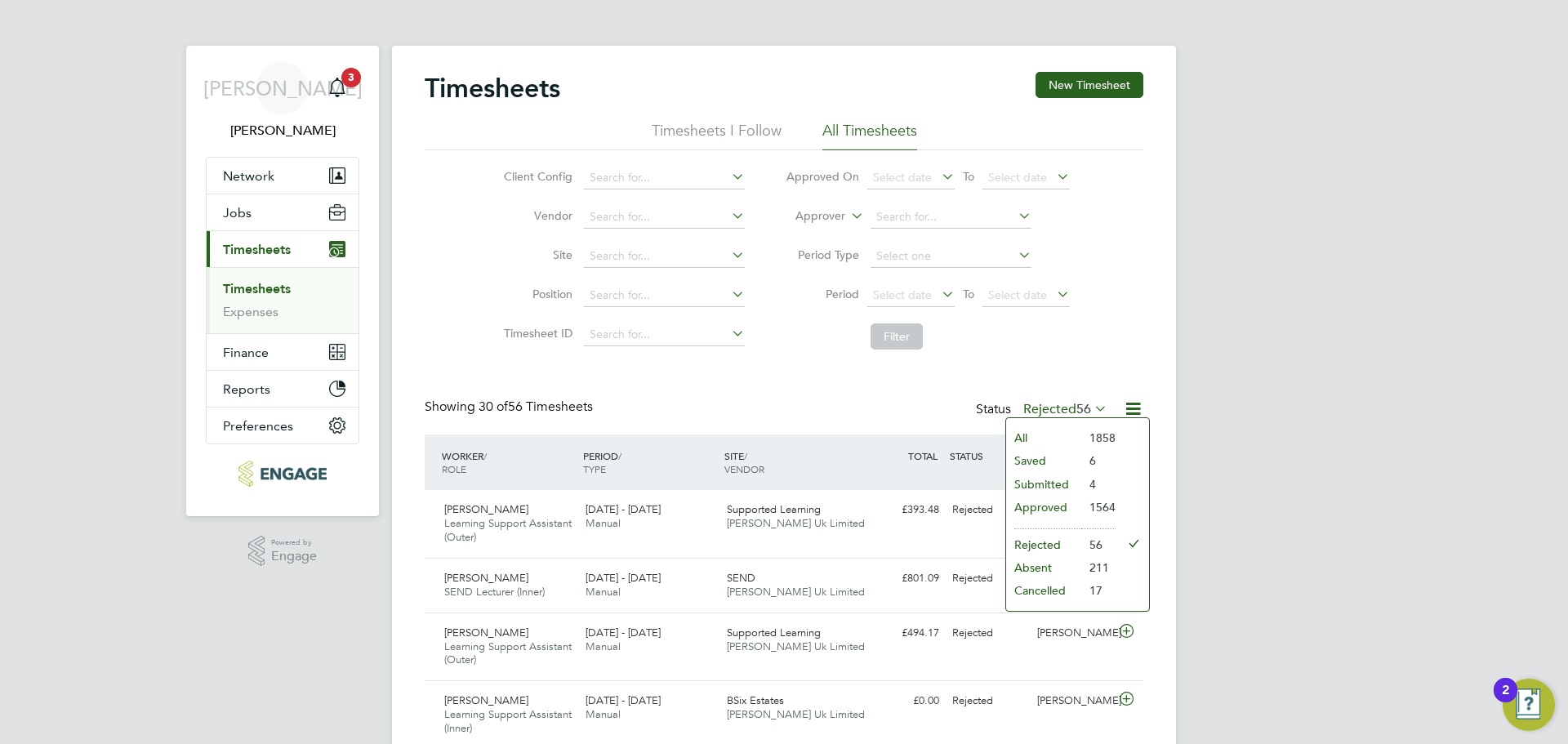
click at [1095, 506] on li "1564" at bounding box center [1098, 506] width 35 height 23
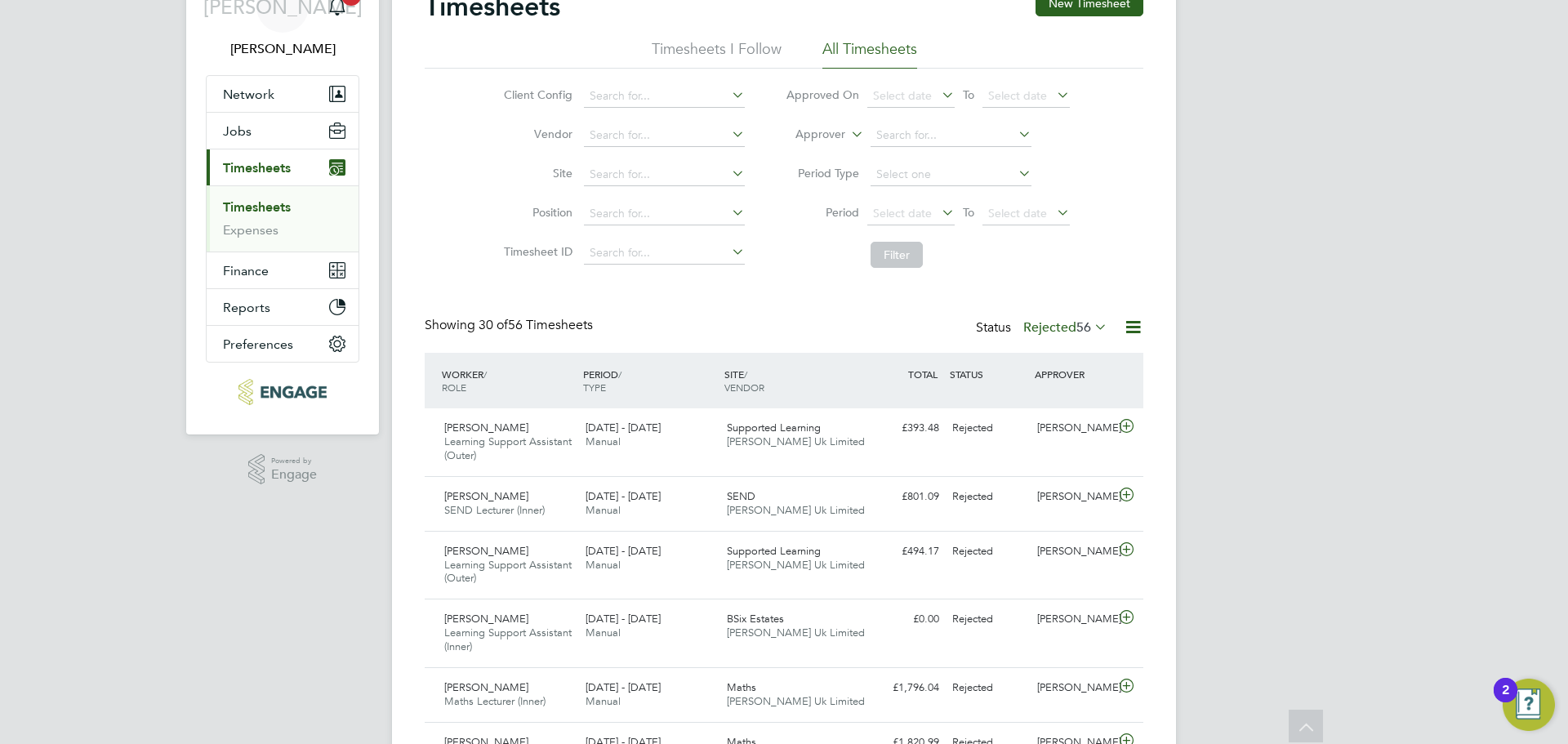
click at [1091, 328] on icon at bounding box center [1091, 326] width 0 height 23
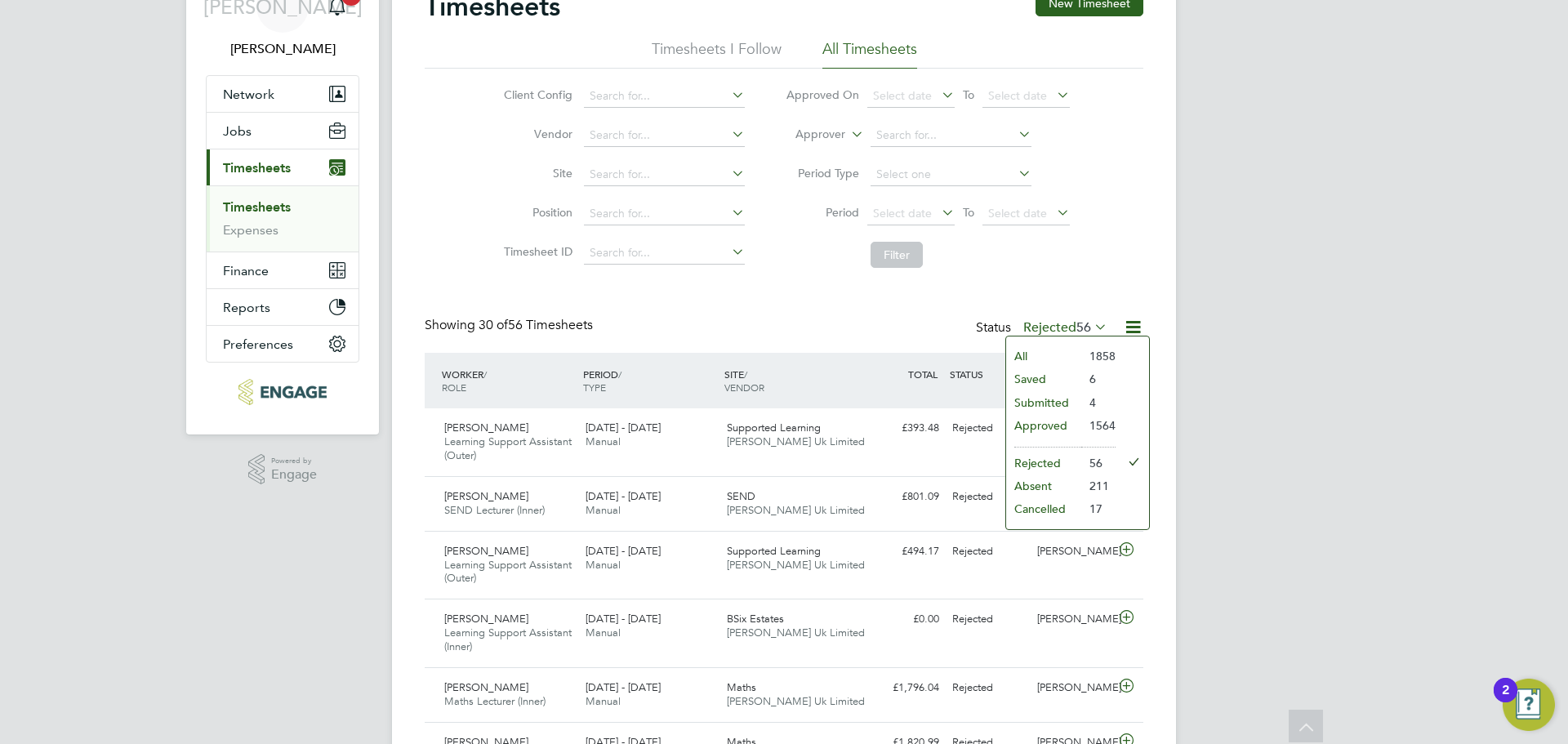
click at [1052, 422] on li "Approved" at bounding box center [1043, 425] width 75 height 23
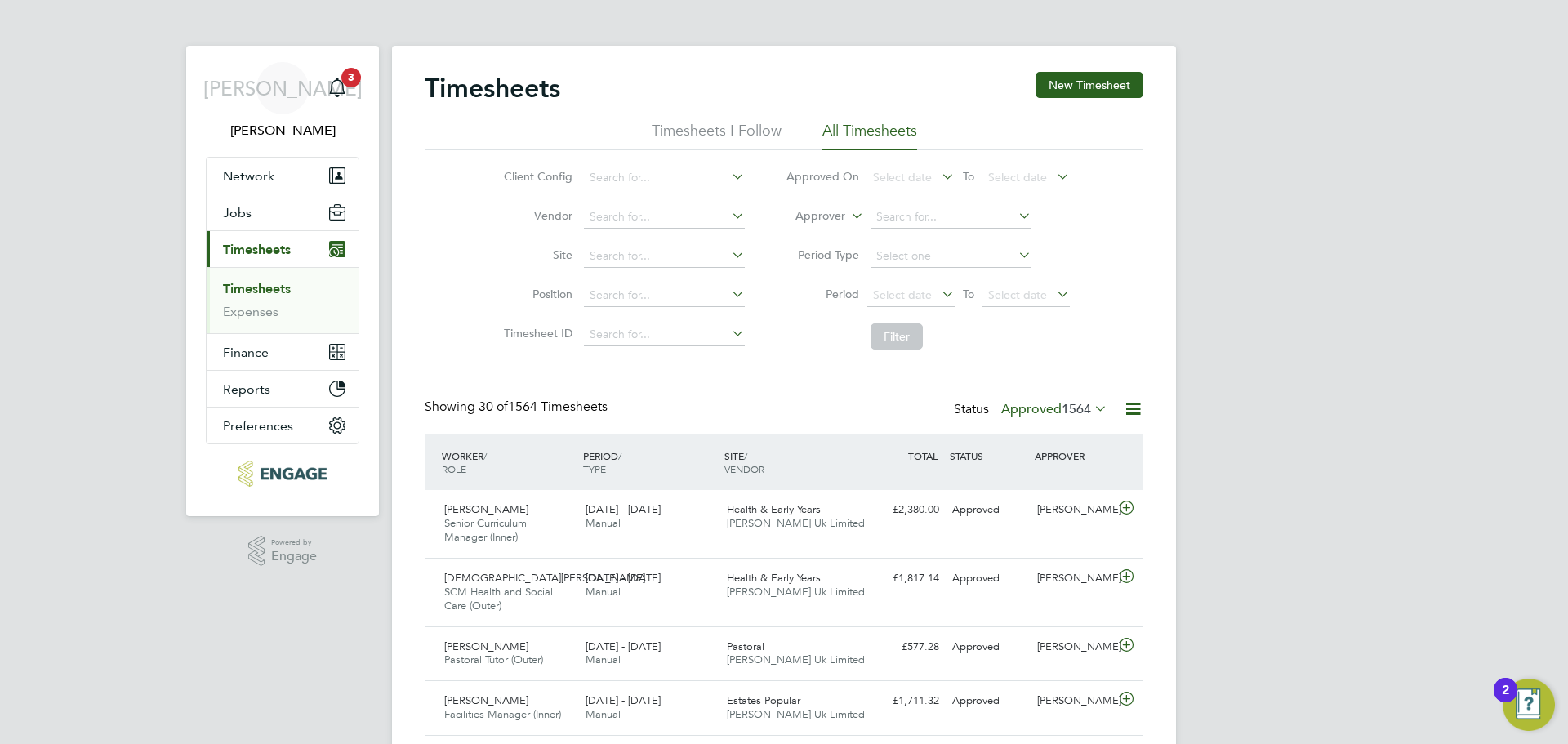
click at [239, 273] on ul "Timesheets Expenses" at bounding box center [282, 300] width 152 height 66
click at [251, 281] on link "Timesheets" at bounding box center [257, 288] width 68 height 15
click at [269, 282] on link "Timesheets" at bounding box center [257, 288] width 68 height 15
click at [300, 212] on button "Jobs" at bounding box center [282, 212] width 152 height 36
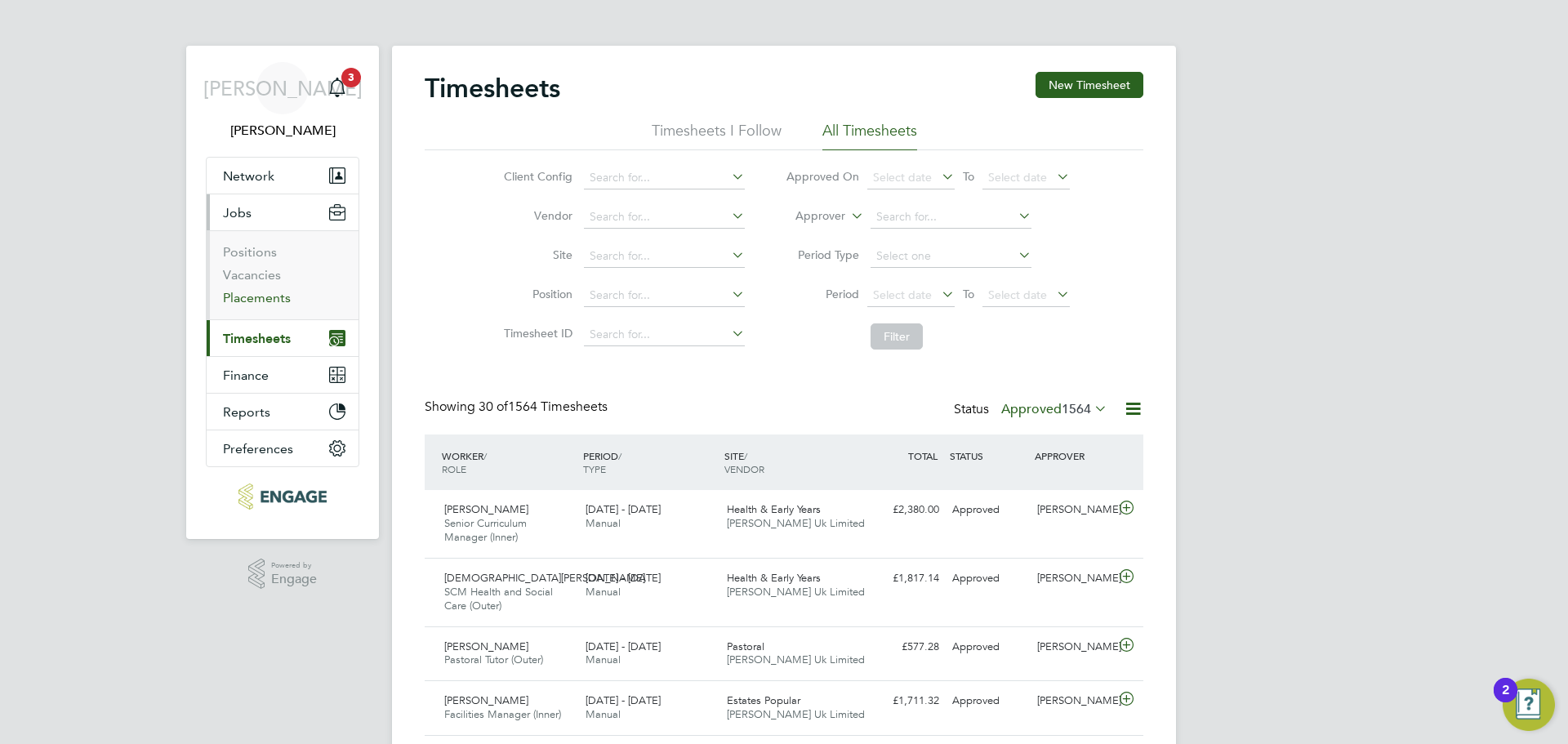
click at [260, 300] on link "Placements" at bounding box center [257, 298] width 68 height 15
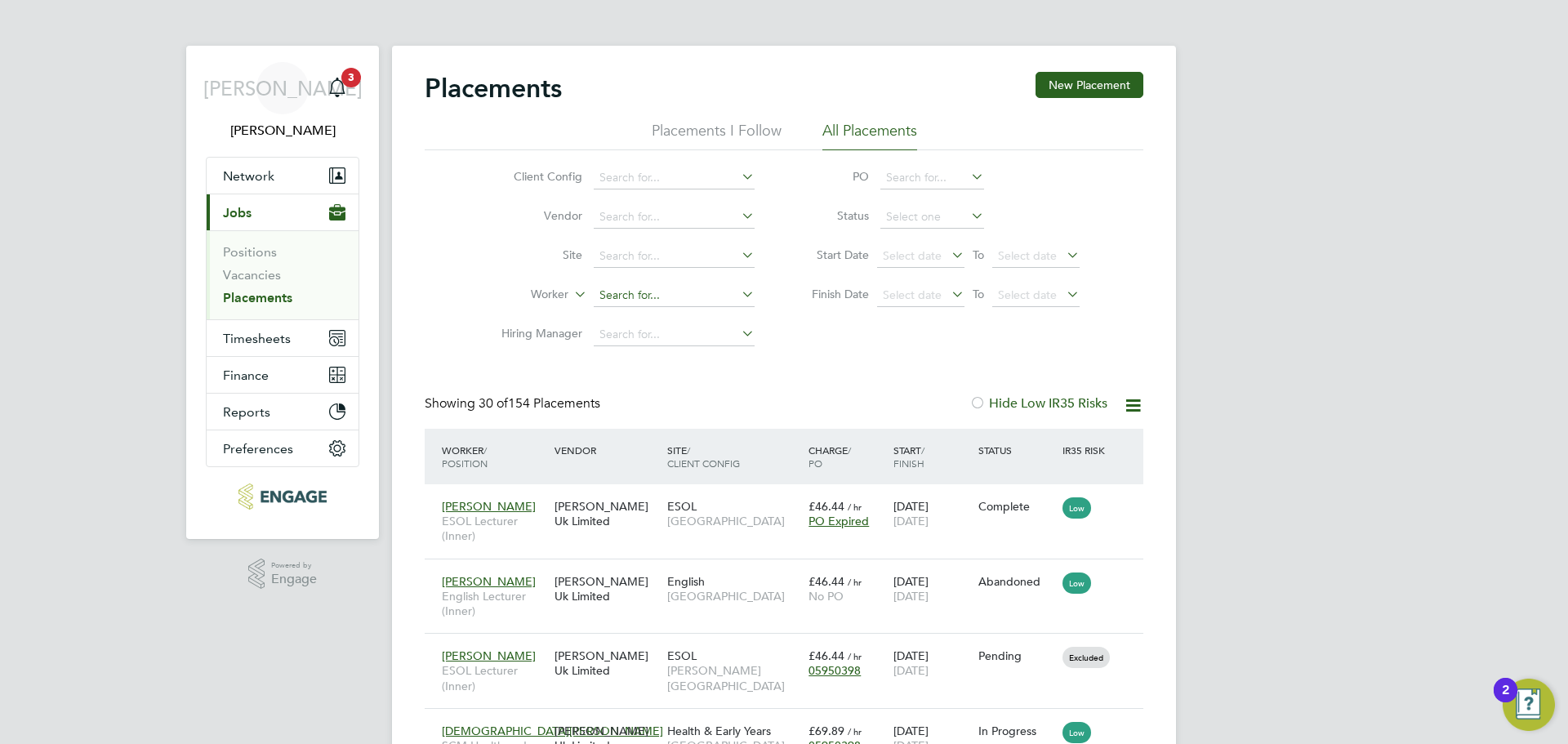
click at [625, 295] on input at bounding box center [674, 295] width 161 height 23
drag, startPoint x: 660, startPoint y: 320, endPoint x: 649, endPoint y: 320, distance: 11.0
click at [659, 322] on li "Karl Jans" at bounding box center [674, 318] width 162 height 22
type input "Karl Jans"
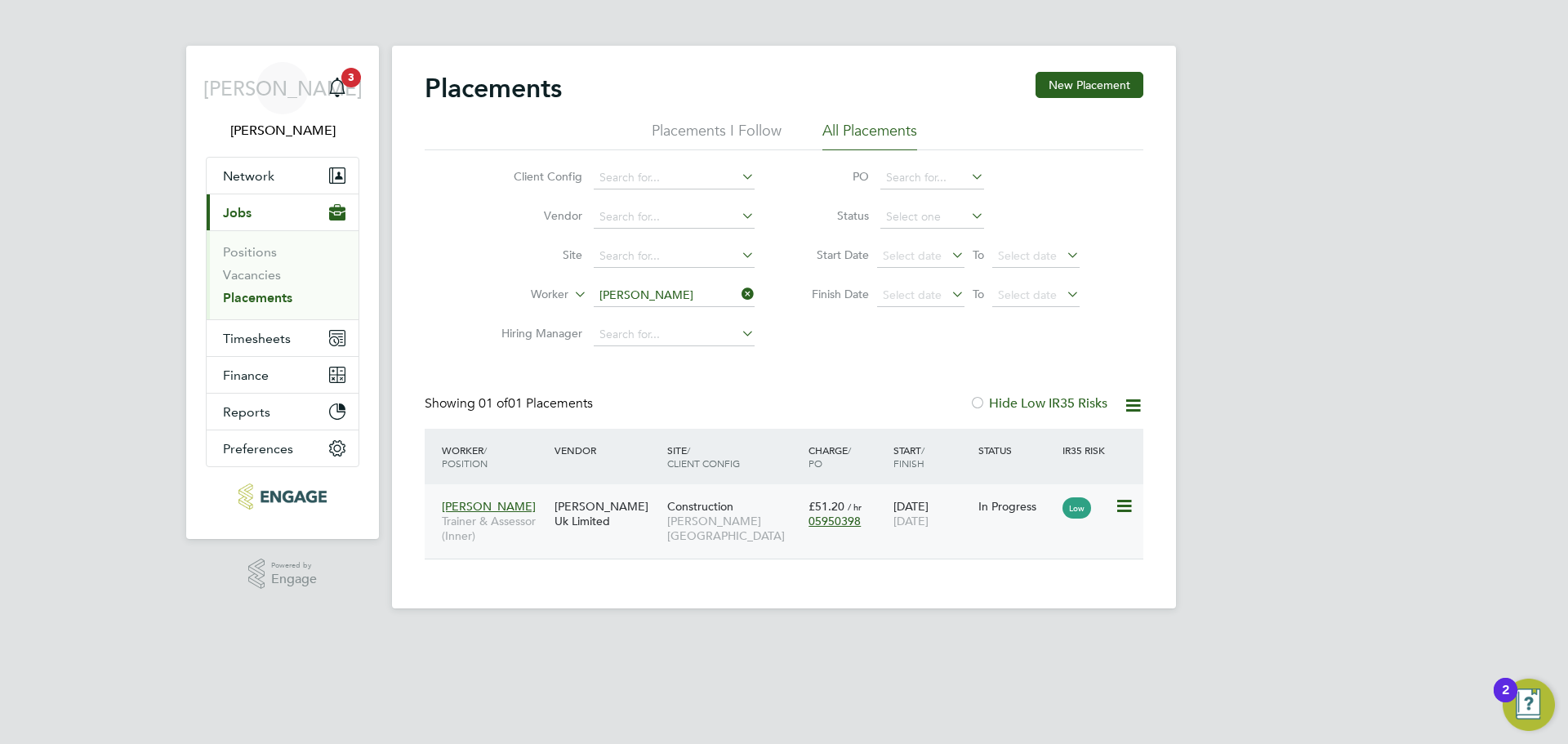
click at [929, 525] on span "31 Jul 2026" at bounding box center [911, 521] width 36 height 14
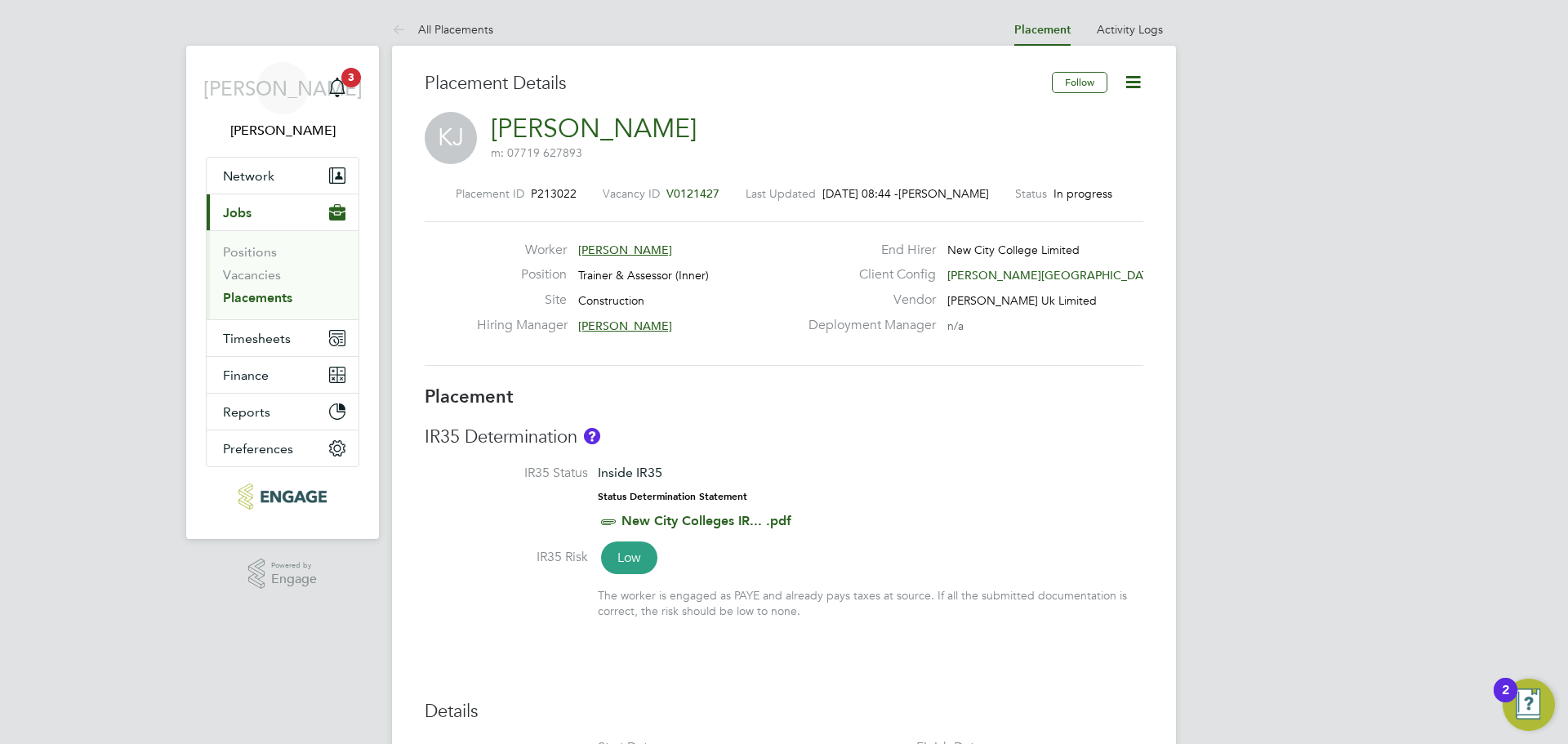
click at [1140, 80] on icon at bounding box center [1134, 82] width 20 height 20
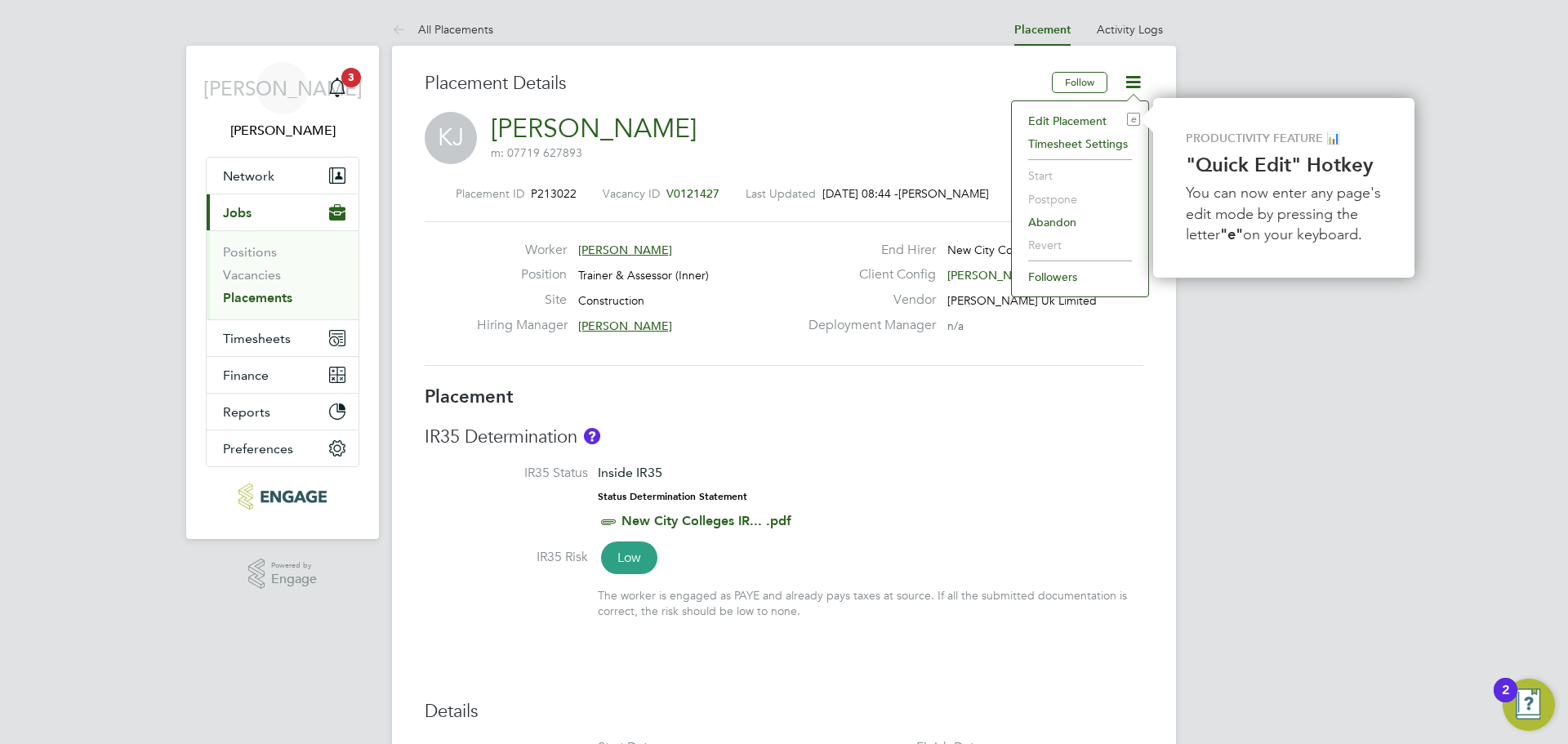
click at [1092, 140] on li "Timesheet Settings" at bounding box center [1080, 144] width 120 height 23
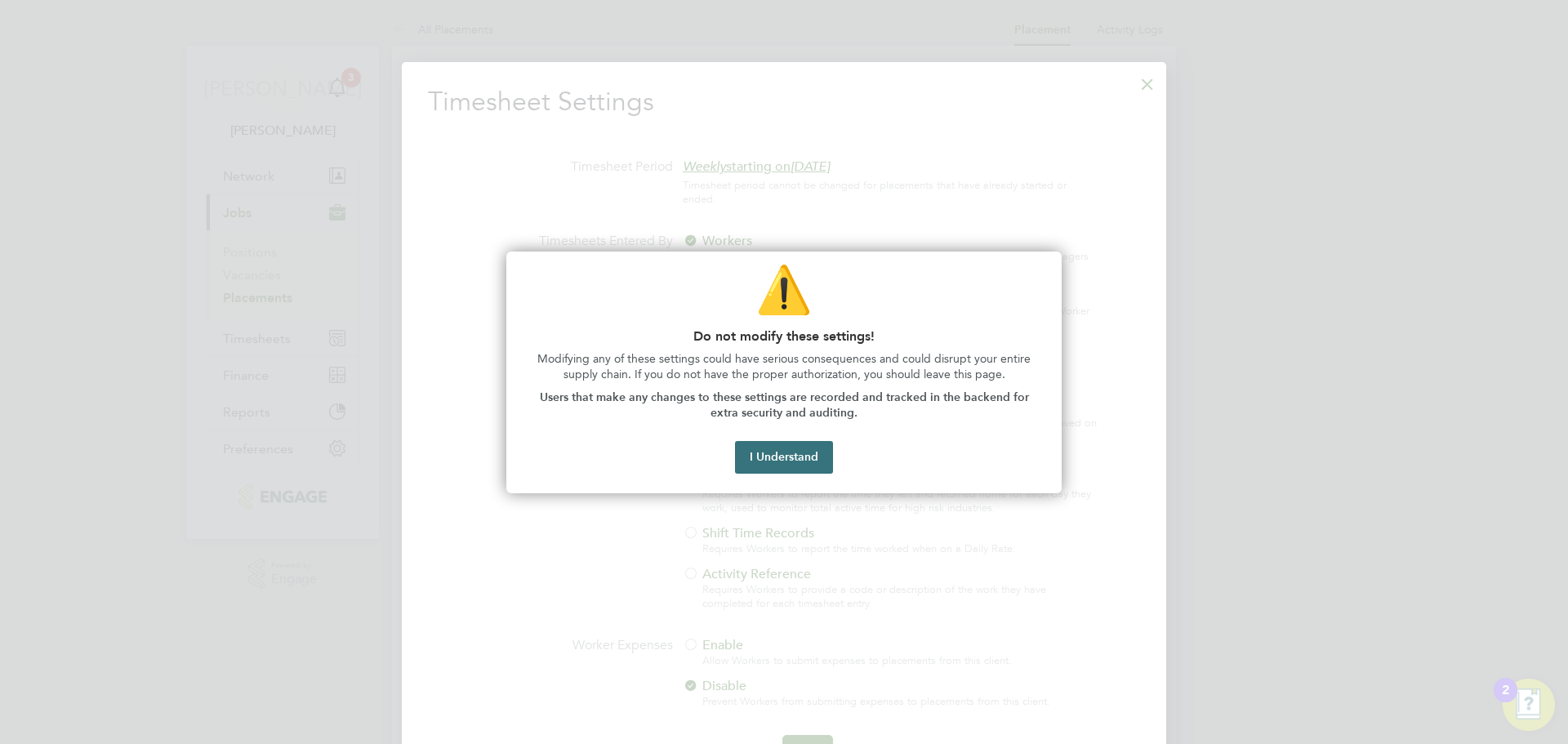
click at [786, 455] on button "I Understand" at bounding box center [784, 457] width 98 height 33
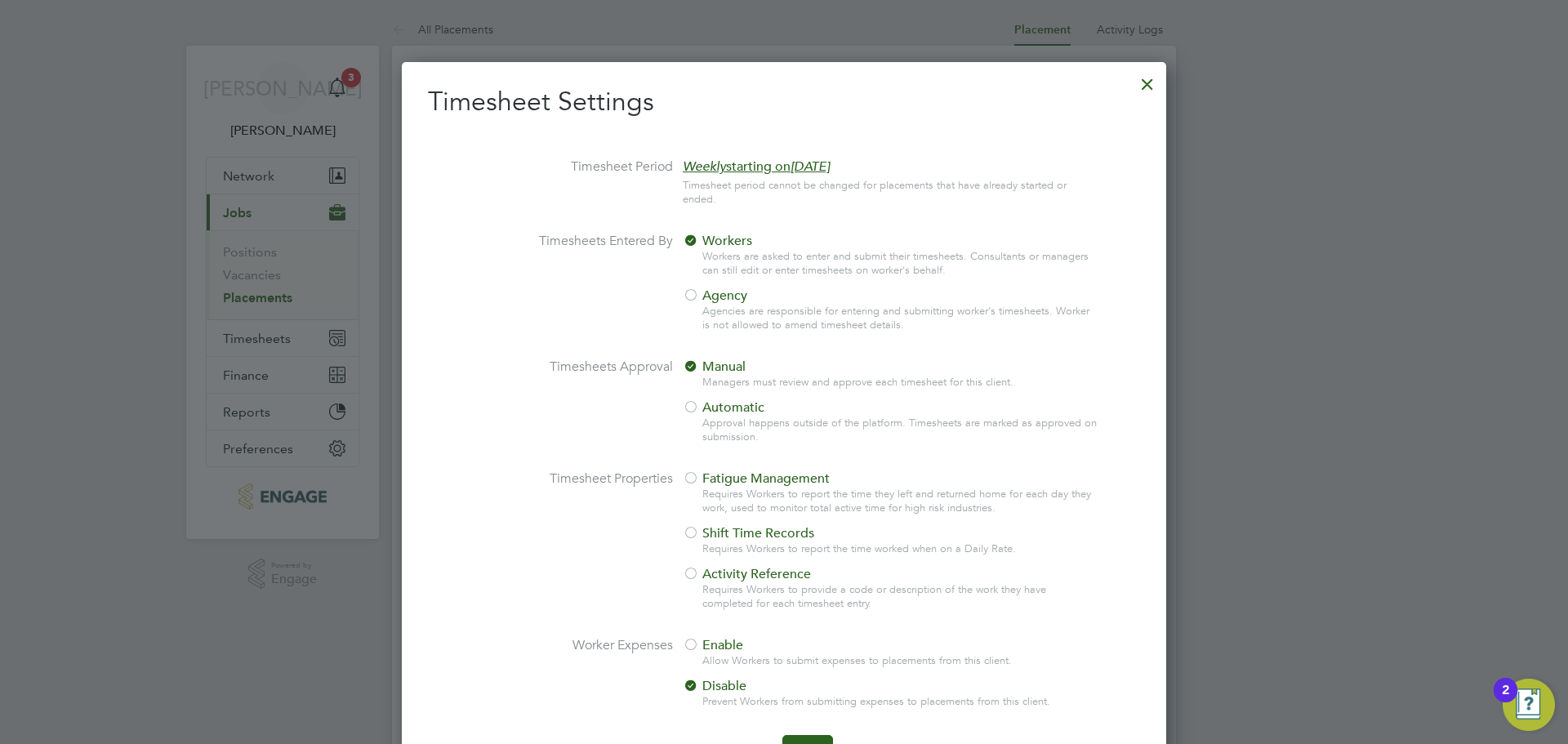
click at [1152, 77] on div at bounding box center [1147, 79] width 30 height 30
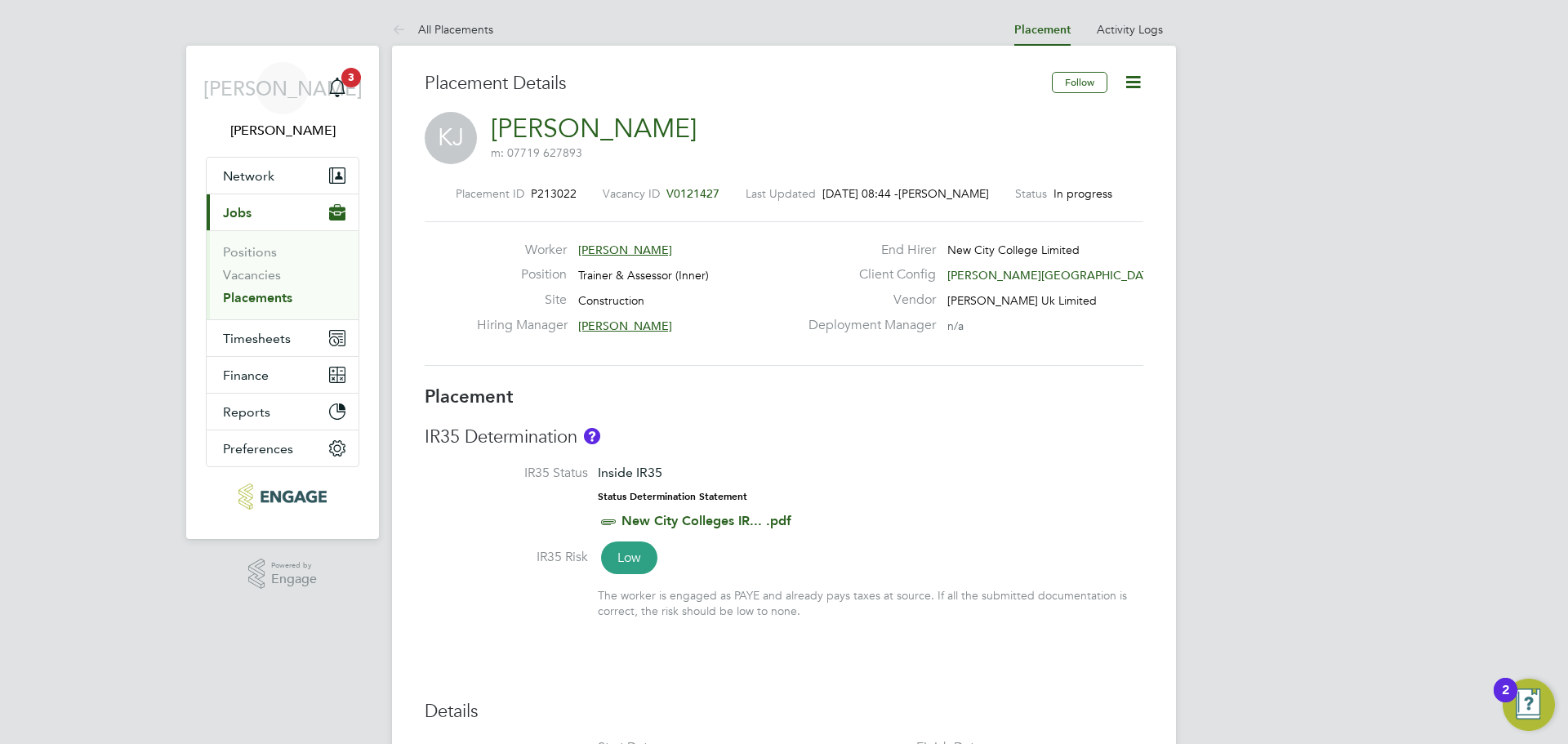
click at [1126, 83] on icon at bounding box center [1134, 82] width 20 height 20
click at [1063, 118] on li "Edit Placement e" at bounding box center [1080, 120] width 120 height 23
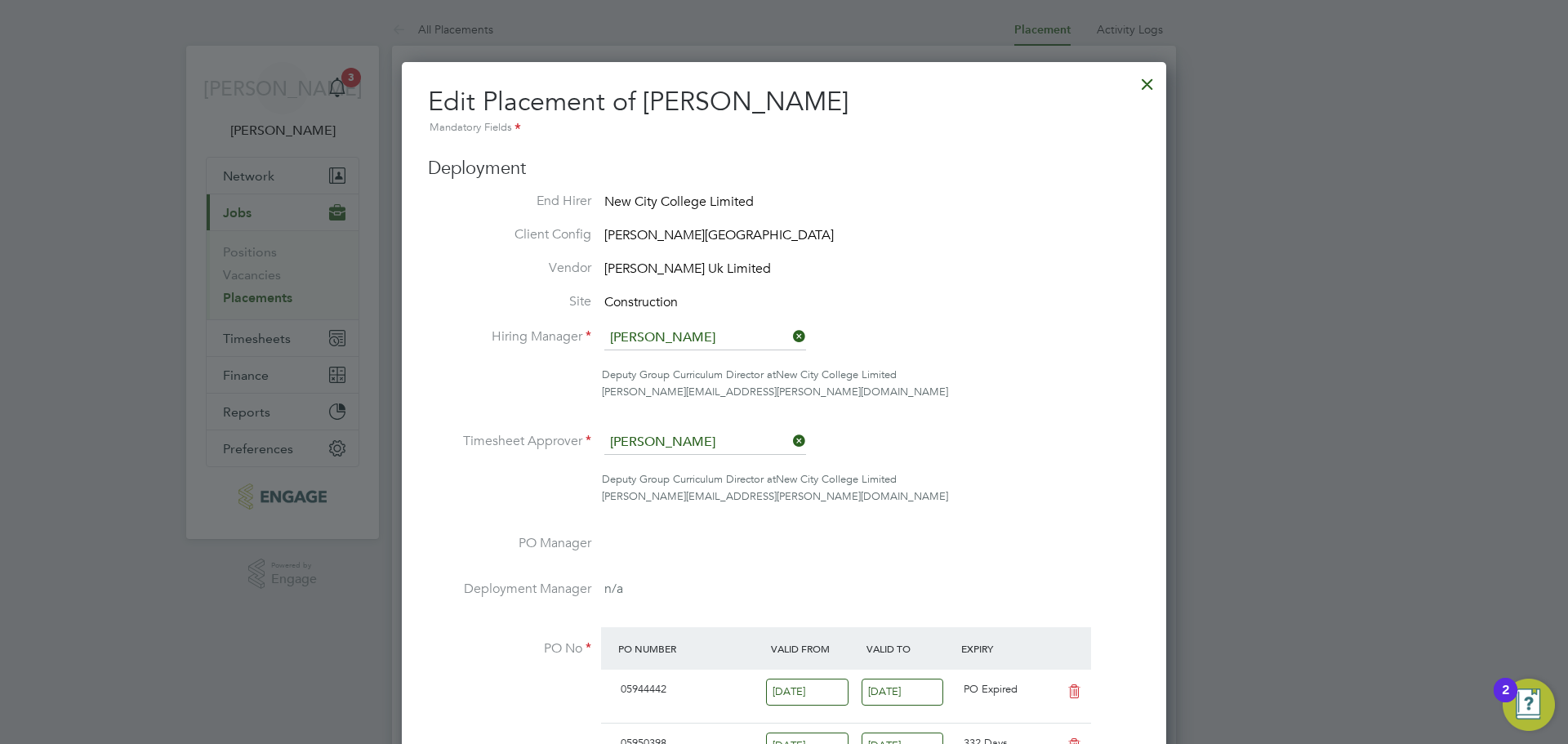
click at [1139, 80] on div at bounding box center [1147, 79] width 30 height 30
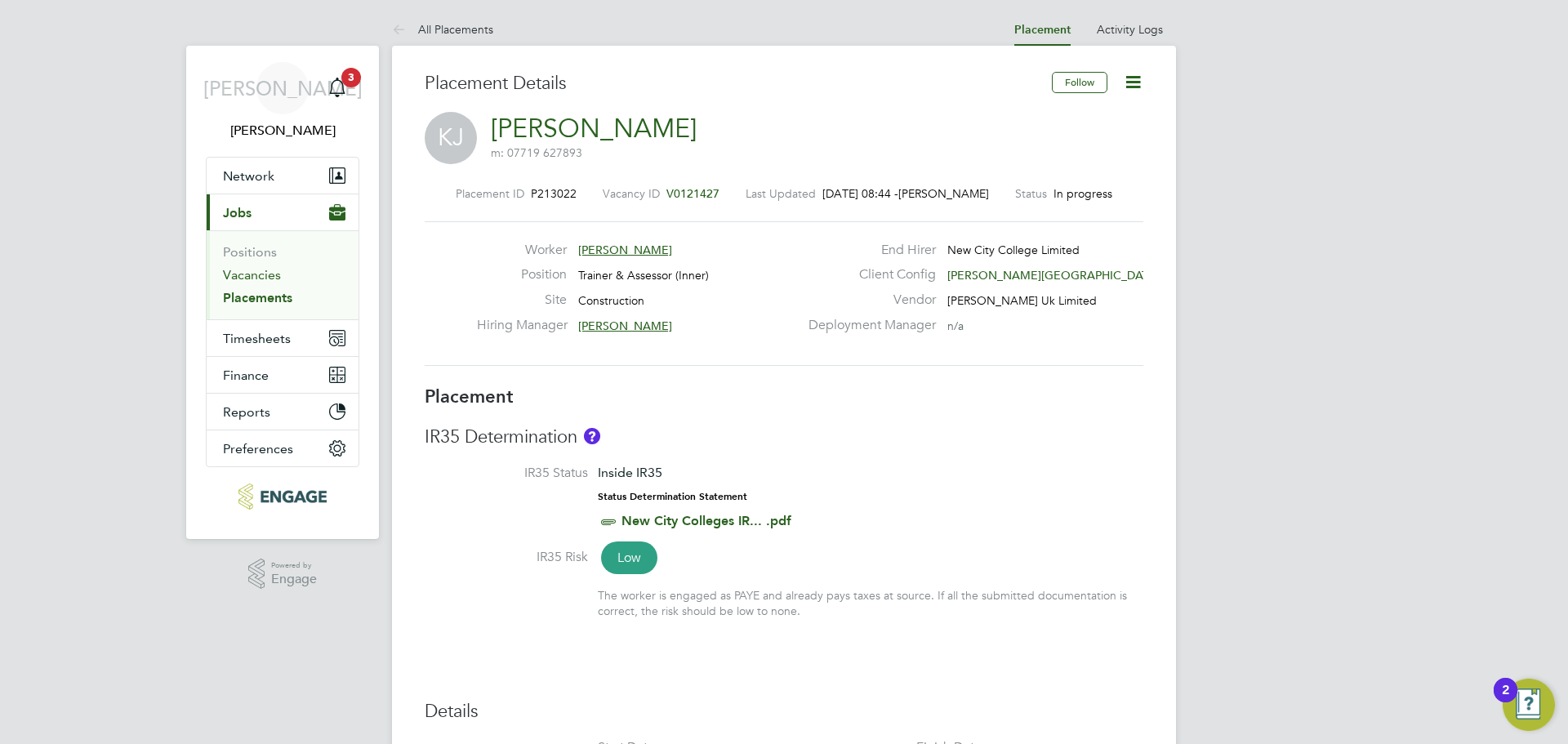
click at [241, 279] on link "Vacancies" at bounding box center [252, 275] width 58 height 15
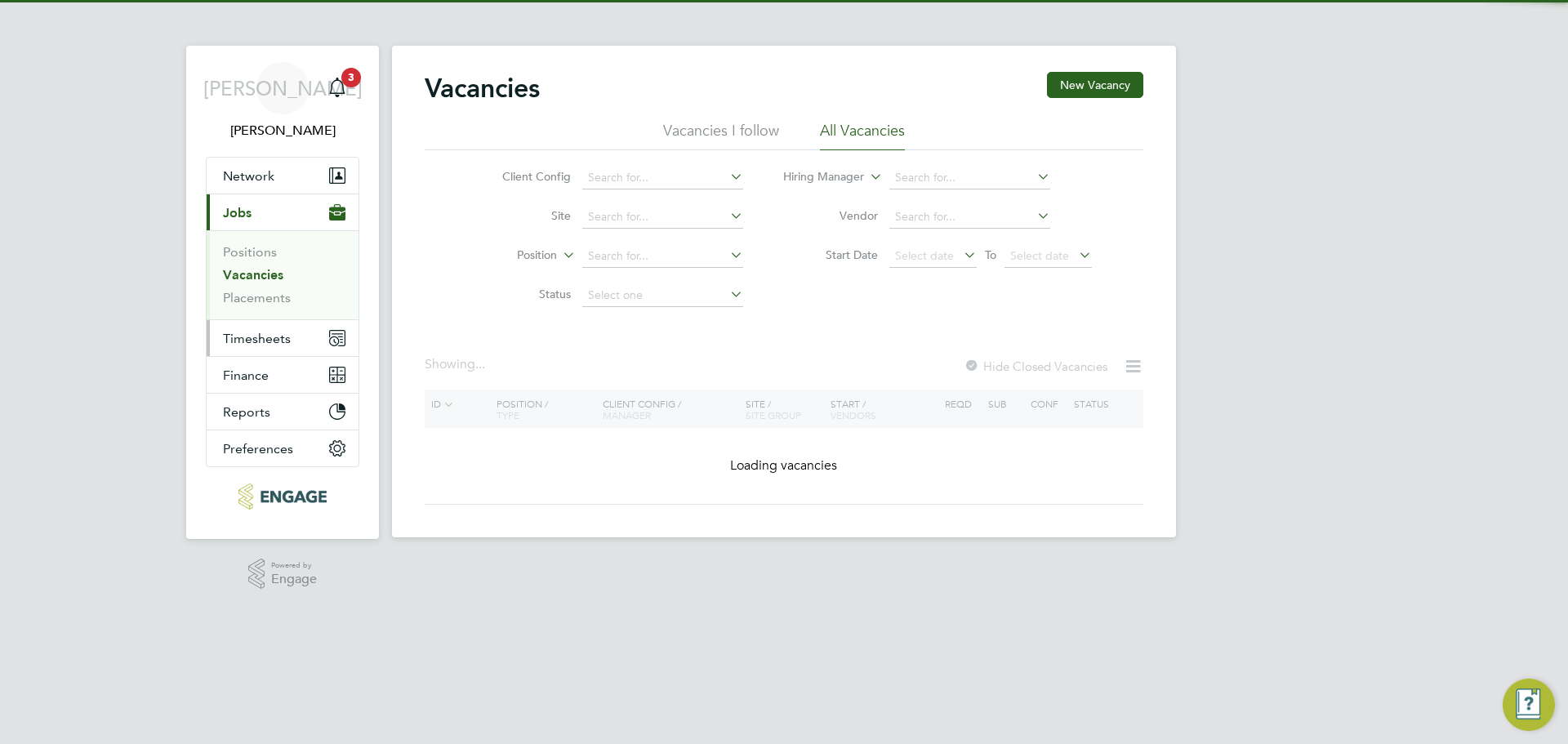
click at [253, 338] on span "Timesheets" at bounding box center [257, 338] width 68 height 15
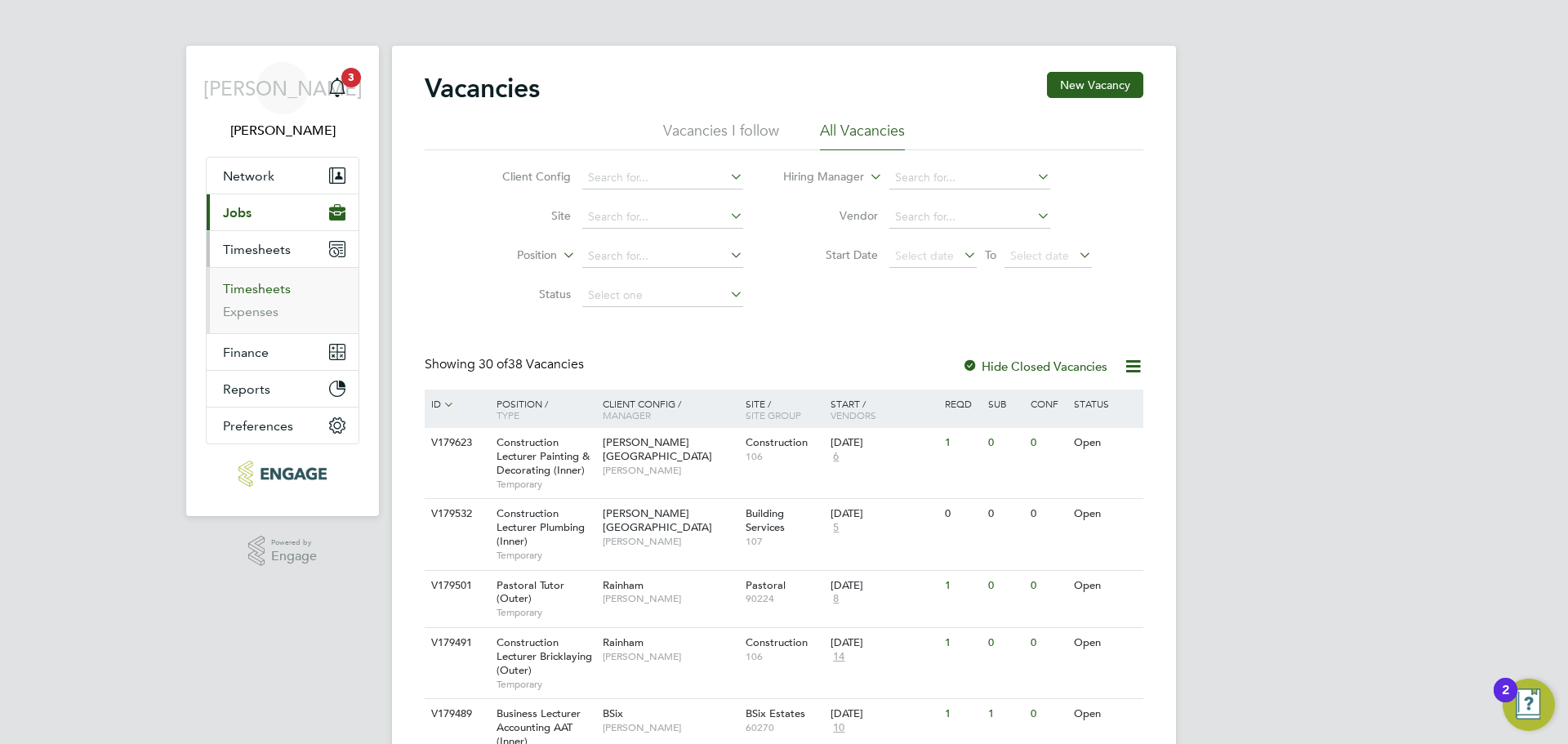
click at [269, 286] on link "Timesheets" at bounding box center [257, 288] width 68 height 15
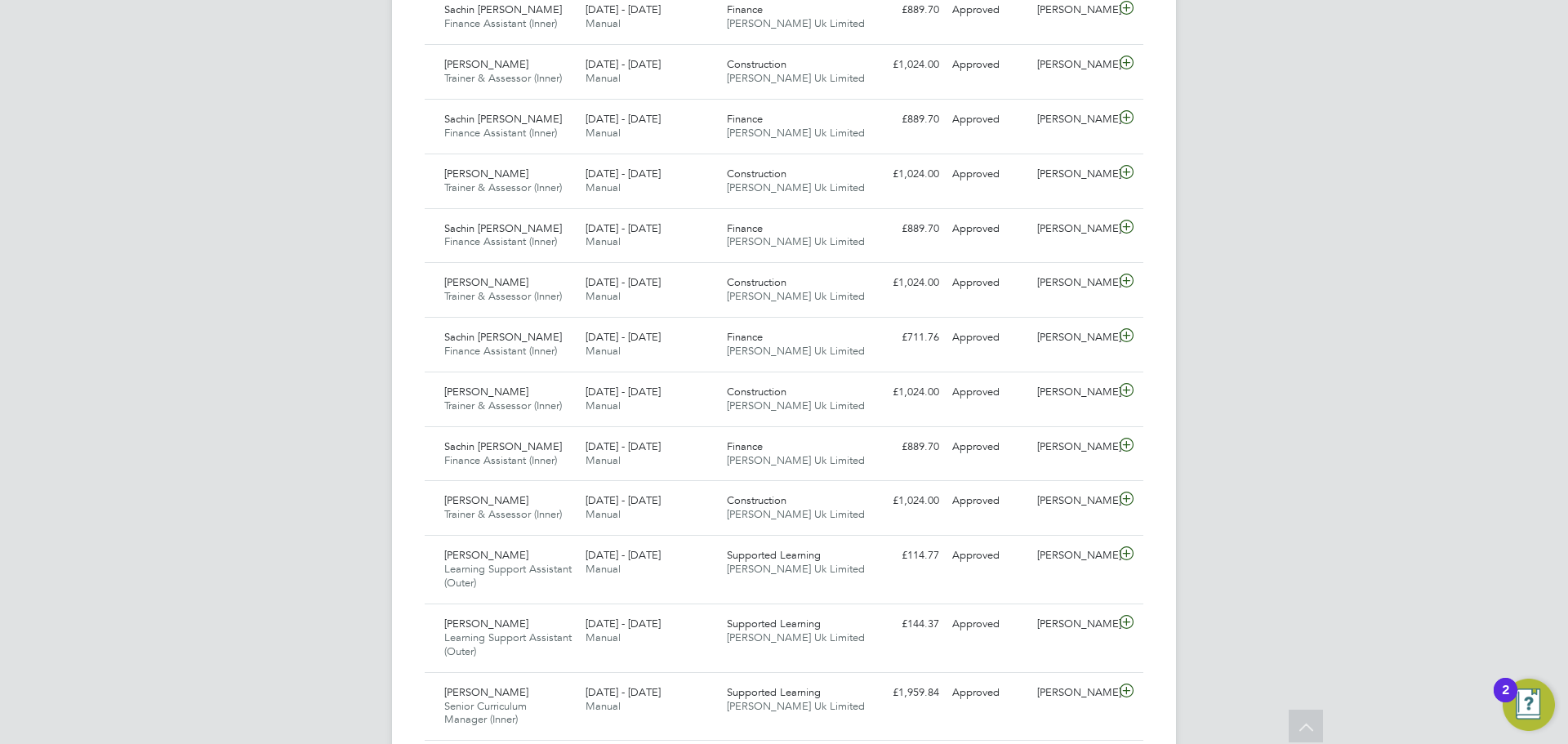
scroll to position [1144, 0]
